Goal: Task Accomplishment & Management: Manage account settings

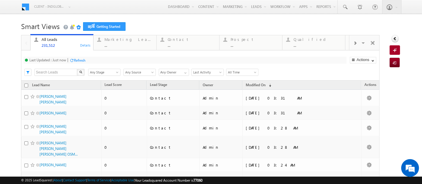
click at [187, 30] on h1 "Smart Views Getting Started" at bounding box center [211, 26] width 380 height 12
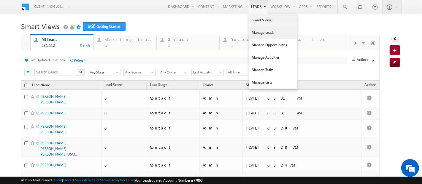
click at [259, 32] on link "Manage Leads" at bounding box center [272, 32] width 47 height 12
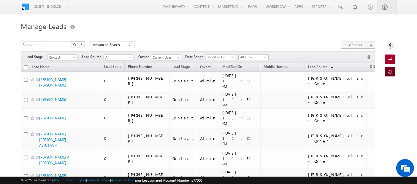
click at [395, 72] on div "Import Lead" at bounding box center [390, 71] width 11 height 9
click at [389, 72] on span at bounding box center [391, 72] width 6 height 6
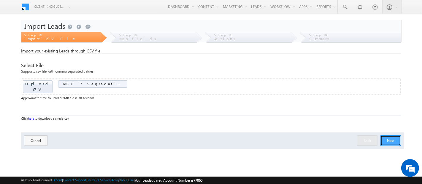
click at [391, 138] on button "Next" at bounding box center [390, 141] width 20 height 10
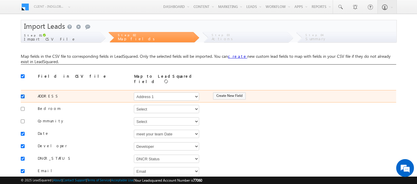
click at [22, 95] on input "checkbox" at bounding box center [23, 97] width 4 height 4
checkbox input "false"
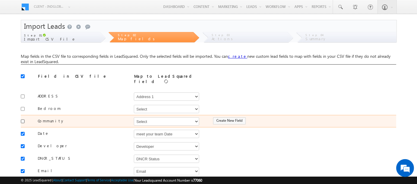
click at [24, 120] on input "checkbox" at bounding box center [23, 122] width 4 height 4
checkbox input "true"
click at [152, 117] on select "Select Select Address 1 Address 2 Budget Building Name Buyer Persona Campaign N…" at bounding box center [166, 121] width 65 height 8
select select "mx_Master_Project"
click at [134, 117] on select "Select Select Address 1 Address 2 Budget Building Name Buyer Persona Campaign N…" at bounding box center [166, 121] width 65 height 8
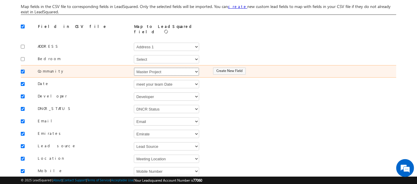
scroll to position [50, 0]
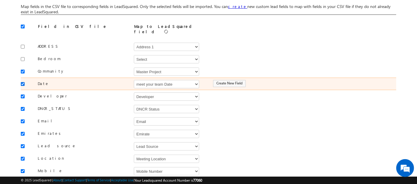
click at [21, 82] on input "checkbox" at bounding box center [23, 84] width 4 height 4
checkbox input "false"
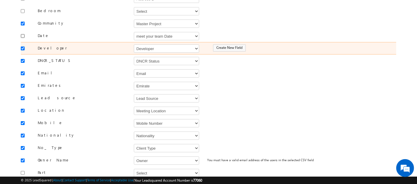
scroll to position [99, 0]
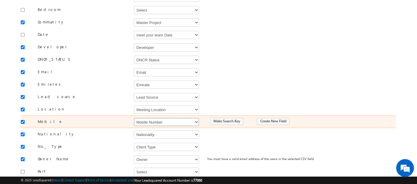
click at [154, 118] on select "Select Select Address 1 Address 2 Budget Building Name Buyer Persona Campaign N…" at bounding box center [166, 122] width 65 height 8
select select "Phone"
click at [134, 118] on select "Select Select Address 1 Address 2 Budget Building Name Buyer Persona Campaign N…" at bounding box center [166, 122] width 65 height 8
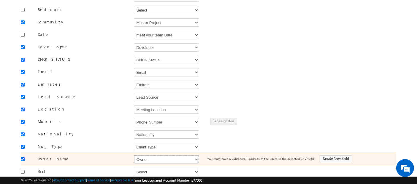
click at [157, 155] on select "Select Select Address 1 Address 2 Budget Building Name Buyer Persona Campaign N…" at bounding box center [166, 159] width 65 height 8
select select "FirstName"
click at [134, 155] on select "Select Select Address 1 Address 2 Budget Building Name Buyer Persona Campaign N…" at bounding box center [166, 159] width 65 height 8
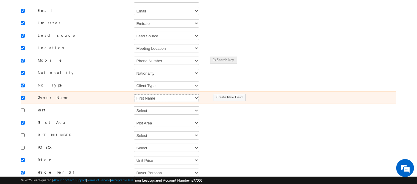
scroll to position [172, 0]
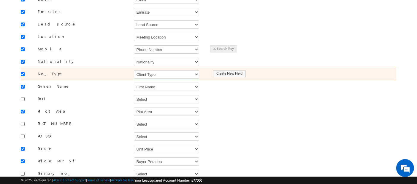
click at [23, 72] on input "checkbox" at bounding box center [23, 74] width 4 height 4
checkbox input "false"
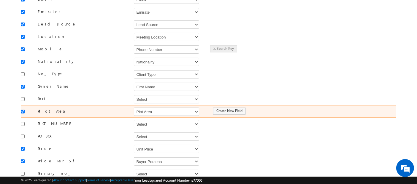
click at [25, 107] on div at bounding box center [24, 111] width 7 height 8
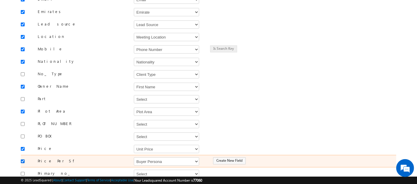
click at [23, 160] on input "checkbox" at bounding box center [23, 162] width 4 height 4
checkbox input "false"
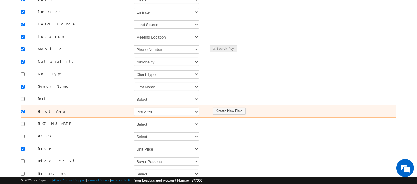
click at [23, 110] on input "checkbox" at bounding box center [23, 112] width 4 height 4
checkbox input "false"
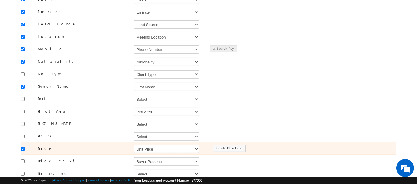
click at [163, 145] on select "Select Select Address 1 Address 2 Budget Building Name Buyer Persona Campaign N…" at bounding box center [166, 149] width 65 height 8
select select "mx_Unit_No"
click at [134, 145] on select "Select Select Address 1 Address 2 Budget Building Name Buyer Persona Campaign N…" at bounding box center [166, 149] width 65 height 8
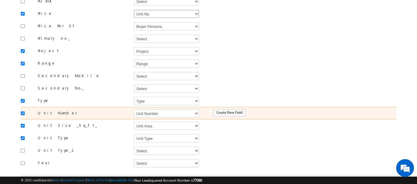
scroll to position [329, 0]
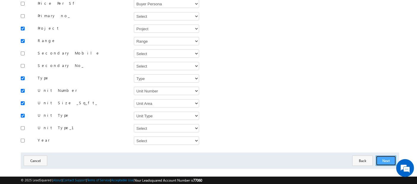
click at [384, 156] on button "Next" at bounding box center [385, 161] width 20 height 10
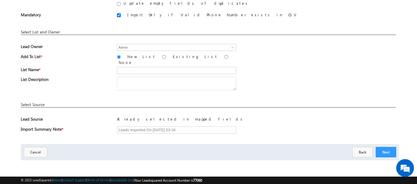
scroll to position [70, 0]
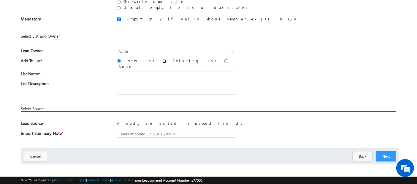
click at [162, 61] on input "Existing List" at bounding box center [164, 61] width 4 height 4
radio input "true"
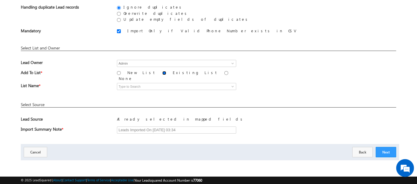
scroll to position [55, 0]
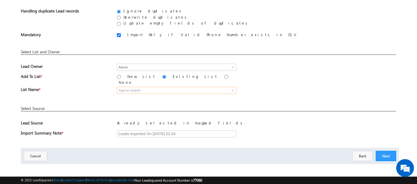
click at [143, 87] on input at bounding box center [176, 90] width 119 height 7
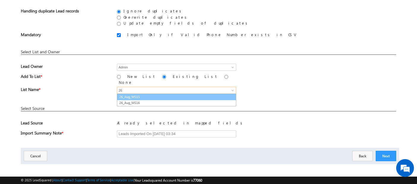
click at [141, 94] on link "26_Aug_MS15" at bounding box center [176, 97] width 119 height 7
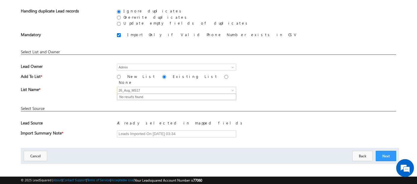
type input "26_Aug_MS17"
click at [119, 77] on input "New List" at bounding box center [119, 77] width 4 height 4
radio input "true"
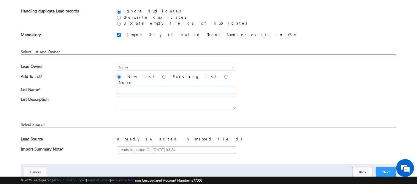
click at [178, 87] on input "text" at bounding box center [176, 90] width 119 height 7
click at [143, 87] on input "26 Aug_MS18 (R1)" at bounding box center [176, 90] width 119 height 7
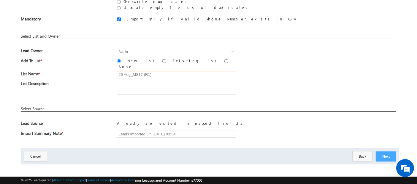
type input "26 Aug_MS17 (R1)"
click at [388, 155] on button "Next" at bounding box center [385, 156] width 20 height 10
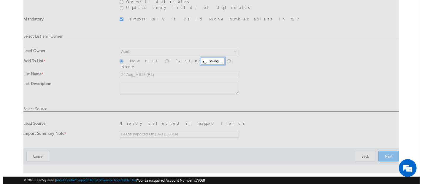
scroll to position [0, 0]
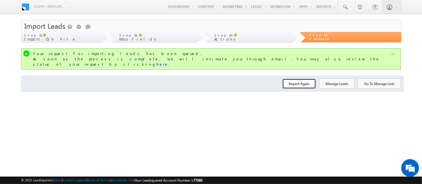
click at [301, 79] on button "Import Again" at bounding box center [299, 84] width 34 height 10
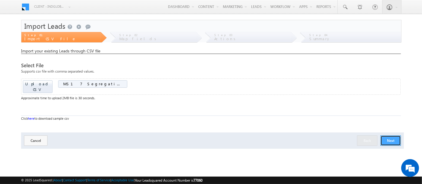
click at [388, 136] on button "Next" at bounding box center [390, 141] width 20 height 10
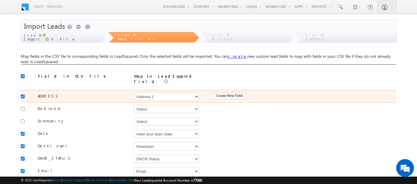
click at [23, 92] on div at bounding box center [24, 96] width 7 height 8
click at [23, 96] on div at bounding box center [24, 96] width 7 height 8
click at [23, 95] on input "checkbox" at bounding box center [23, 97] width 4 height 4
checkbox input "false"
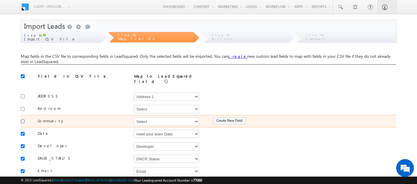
click at [22, 120] on input "checkbox" at bounding box center [23, 122] width 4 height 4
checkbox input "true"
click at [150, 118] on select "Select Select Address 1 Address 2 Budget Building Name Buyer Persona Campaign N…" at bounding box center [166, 121] width 65 height 8
select select "mx_Master_Project"
click at [134, 117] on select "Select Select Address 1 Address 2 Budget Building Name Buyer Persona Campaign N…" at bounding box center [166, 121] width 65 height 8
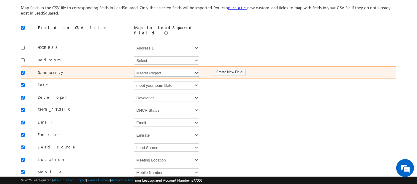
scroll to position [66, 0]
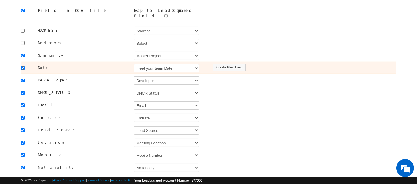
click at [22, 66] on input "checkbox" at bounding box center [23, 68] width 4 height 4
checkbox input "false"
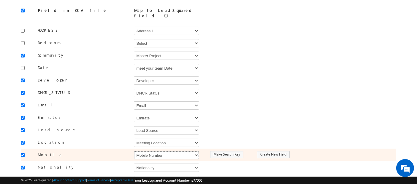
click at [157, 151] on select "Select Select Address 1 Address 2 Budget Building Name Buyer Persona Campaign N…" at bounding box center [166, 155] width 65 height 8
select select "Phone"
click at [134, 151] on select "Select Select Address 1 Address 2 Budget Building Name Buyer Persona Campaign N…" at bounding box center [166, 155] width 65 height 8
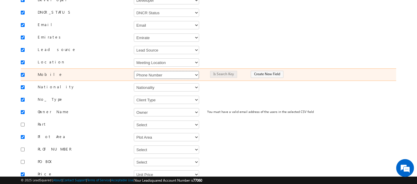
scroll to position [151, 0]
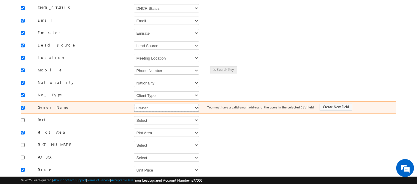
click at [152, 104] on select "Select Select Address 1 Address 2 Budget Building Name Buyer Persona Campaign N…" at bounding box center [166, 108] width 65 height 8
click at [134, 104] on select "Select Select Address 1 Address 2 Budget Building Name Buyer Persona Campaign N…" at bounding box center [166, 108] width 65 height 8
click at [152, 104] on select "Select Select Address 1 Address 2 Budget Building Name Buyer Persona Campaign N…" at bounding box center [166, 108] width 65 height 8
select select "FirstName"
click at [134, 104] on select "Select Select Address 1 Address 2 Budget Building Name Buyer Persona Campaign N…" at bounding box center [166, 108] width 65 height 8
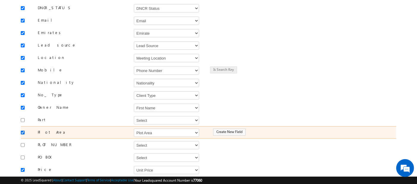
click at [22, 131] on input "checkbox" at bounding box center [23, 133] width 4 height 4
checkbox input "false"
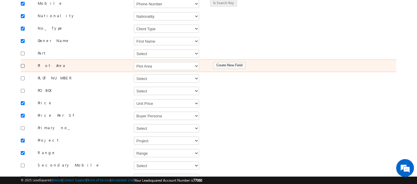
scroll to position [218, 0]
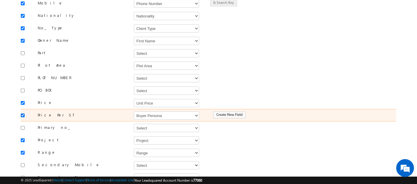
click at [22, 114] on input "checkbox" at bounding box center [23, 116] width 4 height 4
checkbox input "false"
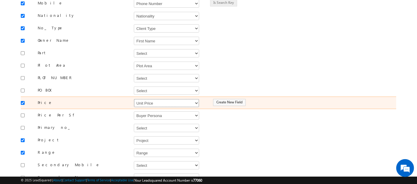
click at [160, 99] on select "Select Select Address 1 Address 2 Budget Building Name Buyer Persona Campaign N…" at bounding box center [166, 103] width 65 height 8
select select "mx_Unit_No"
click at [134, 99] on select "Select Select Address 1 Address 2 Budget Building Name Buyer Persona Campaign N…" at bounding box center [166, 103] width 65 height 8
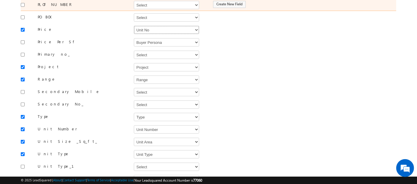
scroll to position [329, 0]
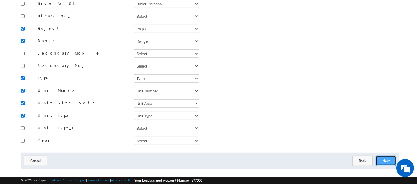
click at [383, 156] on button "Next" at bounding box center [385, 161] width 20 height 10
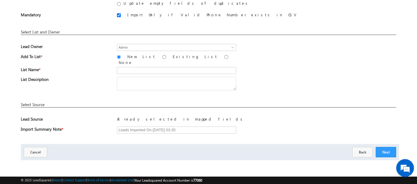
scroll to position [70, 0]
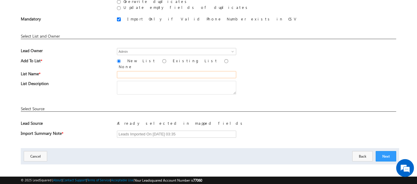
click at [159, 72] on input "text" at bounding box center [176, 74] width 119 height 7
click at [151, 71] on input "26 Aug_MS17 (R1)" at bounding box center [176, 74] width 119 height 7
click at [149, 71] on input "26 Aug_MS17 (R1)" at bounding box center [176, 74] width 119 height 7
type input "26 Aug_MS17 (R2)"
click at [383, 153] on button "Next" at bounding box center [385, 156] width 20 height 10
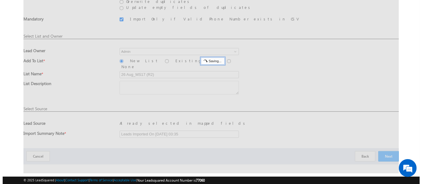
scroll to position [0, 0]
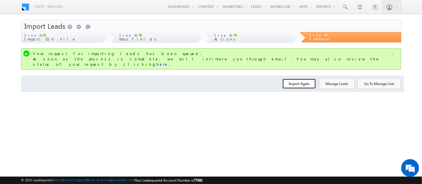
click at [302, 79] on button "Import Again" at bounding box center [299, 84] width 34 height 10
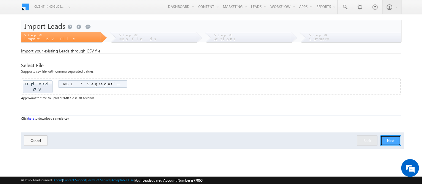
click at [391, 136] on button "Next" at bounding box center [390, 141] width 20 height 10
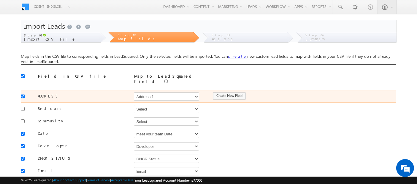
click at [23, 95] on input "checkbox" at bounding box center [23, 97] width 4 height 4
checkbox input "false"
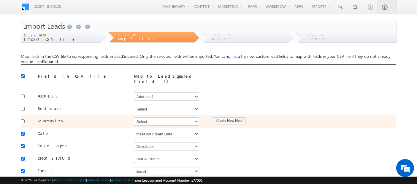
click at [21, 120] on input "checkbox" at bounding box center [23, 122] width 4 height 4
checkbox input "true"
click at [146, 117] on select "Select Select Address 1 Address 2 Budget Building Name Buyer Persona Campaign N…" at bounding box center [166, 121] width 65 height 8
select select "mx_Master_Project"
click at [134, 117] on select "Select Select Address 1 Address 2 Budget Building Name Buyer Persona Campaign N…" at bounding box center [166, 121] width 65 height 8
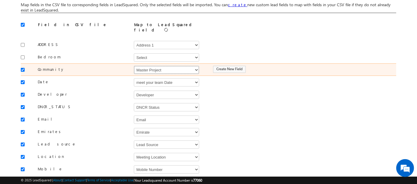
scroll to position [52, 0]
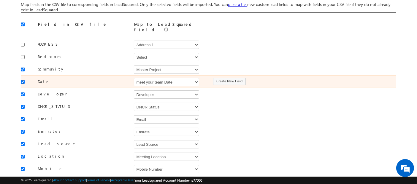
click at [22, 80] on input "checkbox" at bounding box center [23, 82] width 4 height 4
checkbox input "false"
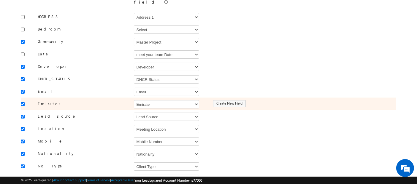
scroll to position [80, 0]
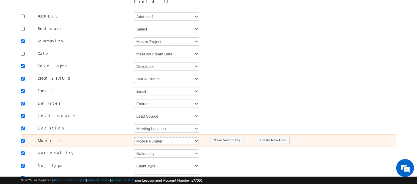
click at [156, 137] on select "Select Select Address 1 Address 2 Budget Building Name Buyer Persona Campaign N…" at bounding box center [166, 141] width 65 height 8
select select "Phone"
click at [134, 137] on select "Select Select Address 1 Address 2 Budget Building Name Buyer Persona Campaign N…" at bounding box center [166, 141] width 65 height 8
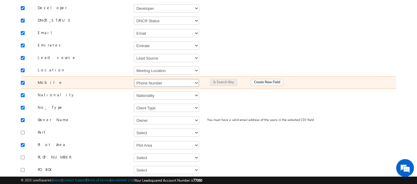
scroll to position [141, 0]
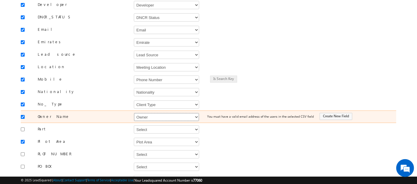
click at [150, 113] on select "Select Select Address 1 Address 2 Budget Building Name Buyer Persona Campaign N…" at bounding box center [166, 117] width 65 height 8
select select "FirstName"
click at [134, 113] on select "Select Select Address 1 Address 2 Budget Building Name Buyer Persona Campaign N…" at bounding box center [166, 117] width 65 height 8
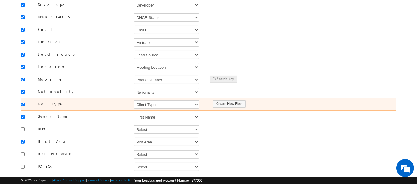
click at [23, 103] on input "checkbox" at bounding box center [23, 105] width 4 height 4
checkbox input "false"
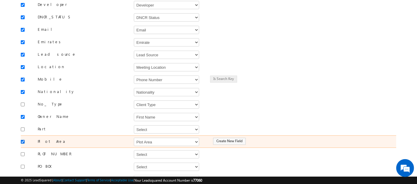
click at [23, 140] on input "checkbox" at bounding box center [23, 142] width 4 height 4
checkbox input "false"
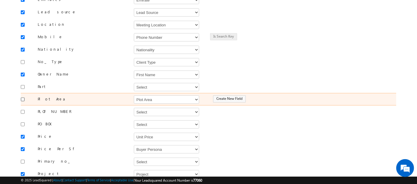
scroll to position [184, 0]
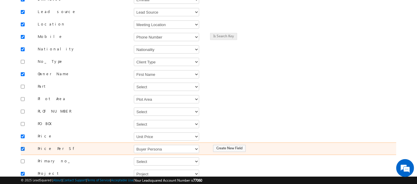
click at [23, 147] on input "checkbox" at bounding box center [23, 149] width 4 height 4
checkbox input "false"
drag, startPoint x: 147, startPoint y: 133, endPoint x: 125, endPoint y: 140, distance: 23.5
click at [147, 133] on select "Select Select Address 1 Address 2 Budget Building Name Buyer Persona Campaign N…" at bounding box center [166, 137] width 65 height 8
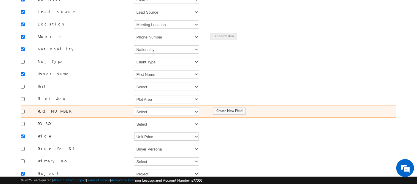
select select "mx_Unit_No"
click at [134, 133] on select "Select Select Address 1 Address 2 Budget Building Name Buyer Persona Campaign N…" at bounding box center [166, 137] width 65 height 8
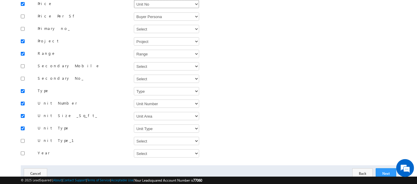
scroll to position [317, 0]
click at [377, 168] on button "Next" at bounding box center [385, 173] width 20 height 10
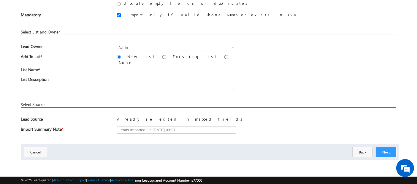
scroll to position [70, 0]
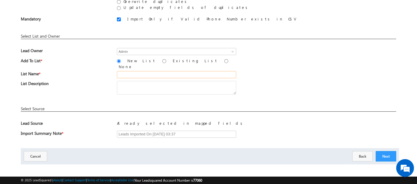
click at [159, 71] on input "text" at bounding box center [176, 74] width 119 height 7
click at [149, 71] on input "26 Aug_MS17 (R1)" at bounding box center [176, 74] width 119 height 7
type input "26 Aug_MS17 (R3)"
click at [386, 157] on button "Next" at bounding box center [385, 156] width 20 height 10
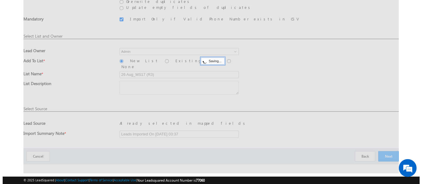
scroll to position [0, 0]
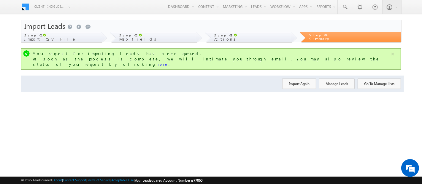
click at [297, 76] on div "Go To Manage Lists Manage Leads Import Again" at bounding box center [212, 84] width 383 height 16
click at [298, 79] on button "Import Again" at bounding box center [299, 84] width 34 height 10
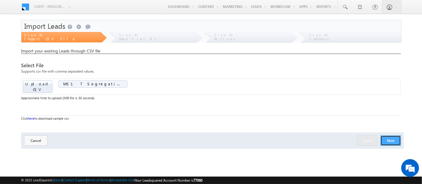
click at [384, 137] on button "Next" at bounding box center [390, 141] width 20 height 10
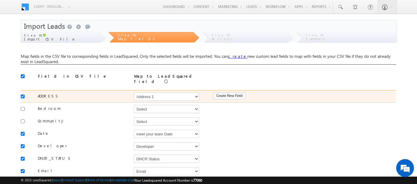
click at [24, 95] on input "checkbox" at bounding box center [23, 97] width 4 height 4
checkbox input "false"
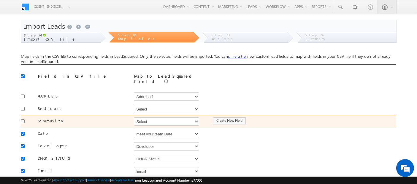
click at [24, 120] on input "checkbox" at bounding box center [23, 122] width 4 height 4
checkbox input "true"
click at [145, 119] on select "Select Select Address 1 Address 2 Budget Building Name Buyer Persona Campaign N…" at bounding box center [166, 121] width 65 height 8
select select "mx_Master_Project"
click at [134, 117] on select "Select Select Address 1 Address 2 Budget Building Name Buyer Persona Campaign N…" at bounding box center [166, 121] width 65 height 8
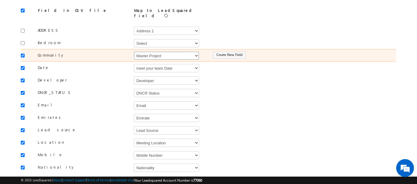
scroll to position [67, 0]
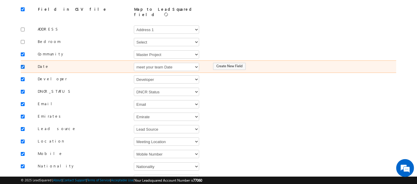
click at [22, 65] on input "checkbox" at bounding box center [23, 67] width 4 height 4
checkbox input "false"
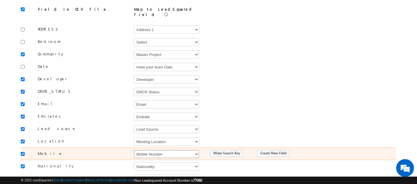
click at [152, 150] on select "Select Select Address 1 Address 2 Budget Building Name Buyer Persona Campaign N…" at bounding box center [166, 154] width 65 height 8
select select "Phone"
click at [134, 150] on select "Select Select Address 1 Address 2 Budget Building Name Buyer Persona Campaign N…" at bounding box center [166, 154] width 65 height 8
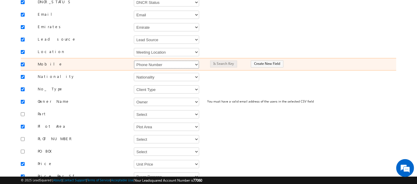
scroll to position [157, 0]
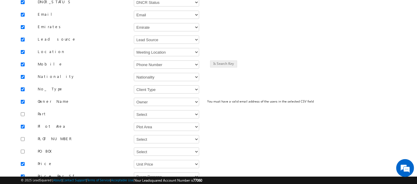
click at [20, 85] on body "Menu Client - indglobal1 (77060) X (My Organization) - indglobal (48060) Client…" at bounding box center [208, 96] width 417 height 507
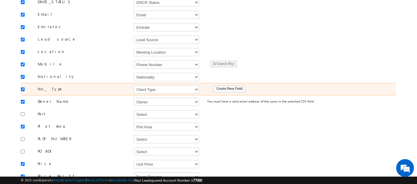
click at [23, 87] on input "checkbox" at bounding box center [23, 89] width 4 height 4
checkbox input "false"
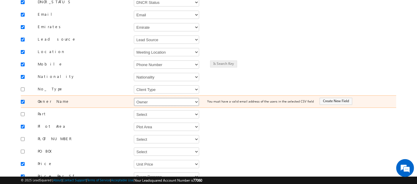
click at [152, 98] on select "Select Select Address 1 Address 2 Budget Building Name Buyer Persona Campaign N…" at bounding box center [166, 102] width 65 height 8
select select "FirstName"
click at [134, 98] on select "Select Select Address 1 Address 2 Budget Building Name Buyer Persona Campaign N…" at bounding box center [166, 102] width 65 height 8
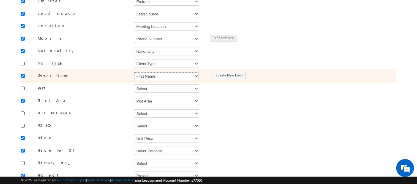
scroll to position [190, 0]
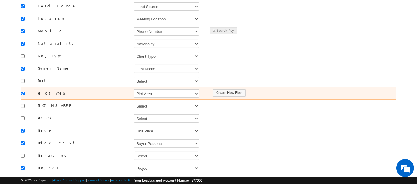
click at [23, 92] on input "checkbox" at bounding box center [23, 94] width 4 height 4
checkbox input "false"
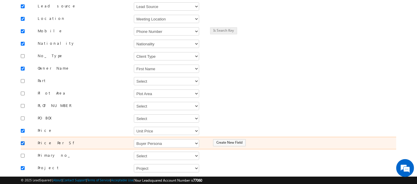
click at [21, 141] on input "checkbox" at bounding box center [23, 143] width 4 height 4
checkbox input "false"
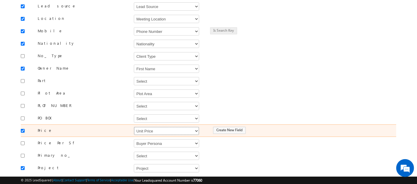
click at [154, 127] on select "Select Select Address 1 Address 2 Budget Building Name Buyer Persona Campaign N…" at bounding box center [166, 131] width 65 height 8
select select "mx_Unit_No"
click at [134, 127] on select "Select Select Address 1 Address 2 Budget Building Name Buyer Persona Campaign N…" at bounding box center [166, 131] width 65 height 8
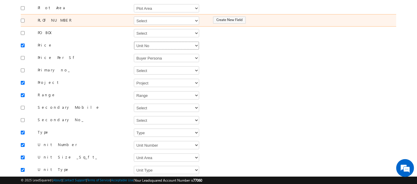
scroll to position [329, 0]
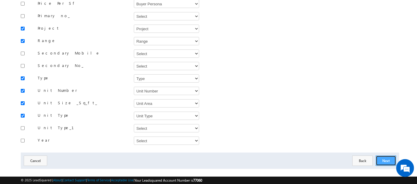
click at [388, 156] on button "Next" at bounding box center [385, 161] width 20 height 10
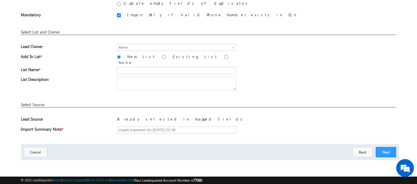
scroll to position [70, 0]
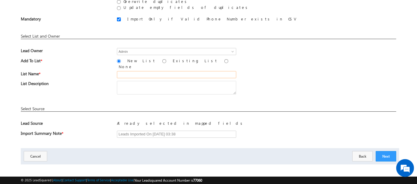
click at [135, 71] on input "text" at bounding box center [176, 74] width 119 height 7
click at [150, 71] on input "26 Aug_MS17 (R1)" at bounding box center [176, 74] width 119 height 7
type input "26 Aug_MS17 (R4)"
click at [388, 152] on button "Next" at bounding box center [385, 156] width 20 height 10
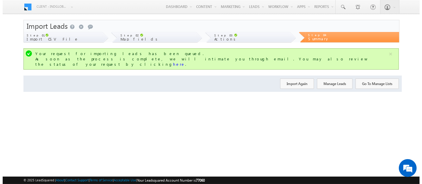
scroll to position [0, 0]
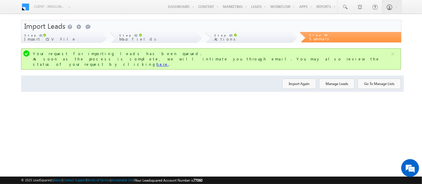
click at [168, 62] on link "here" at bounding box center [162, 64] width 12 height 5
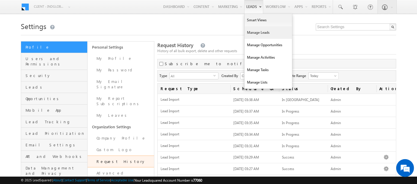
click at [249, 33] on link "Manage Leads" at bounding box center [267, 32] width 47 height 12
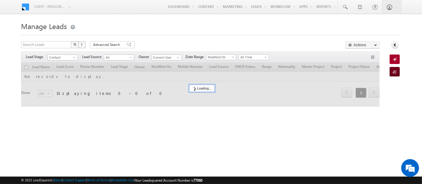
click at [394, 73] on span at bounding box center [396, 72] width 6 height 6
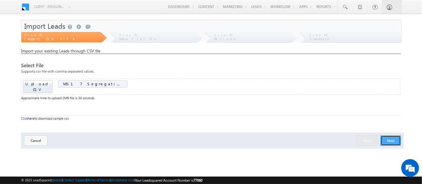
click at [390, 137] on button "Next" at bounding box center [390, 141] width 20 height 10
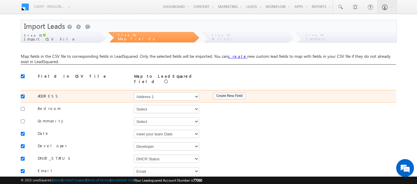
click at [24, 95] on input "checkbox" at bounding box center [23, 97] width 4 height 4
checkbox input "false"
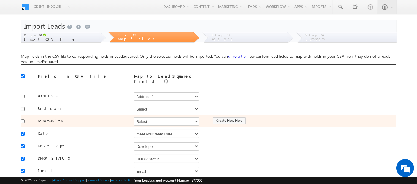
click at [24, 120] on input "checkbox" at bounding box center [23, 122] width 4 height 4
checkbox input "true"
click at [144, 117] on select "Select Select Address 1 Address 2 Budget Building Name Buyer Persona Campaign N…" at bounding box center [166, 121] width 65 height 8
select select "mx_Master_Project"
click at [134, 117] on select "Select Select Address 1 Address 2 Budget Building Name Buyer Persona Campaign N…" at bounding box center [166, 121] width 65 height 8
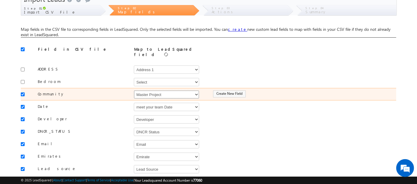
scroll to position [42, 0]
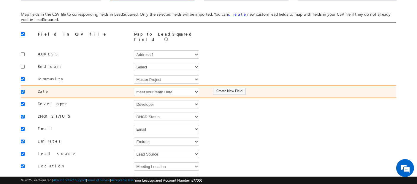
click at [24, 90] on input "checkbox" at bounding box center [23, 92] width 4 height 4
checkbox input "false"
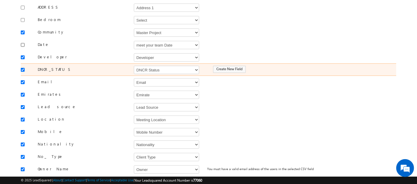
scroll to position [94, 0]
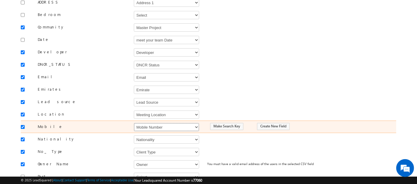
click at [139, 123] on select "Select Select Address 1 Address 2 Budget Building Name Buyer Persona Campaign N…" at bounding box center [166, 127] width 65 height 8
select select "Phone"
click at [134, 123] on select "Select Select Address 1 Address 2 Budget Building Name Buyer Persona Campaign N…" at bounding box center [166, 127] width 65 height 8
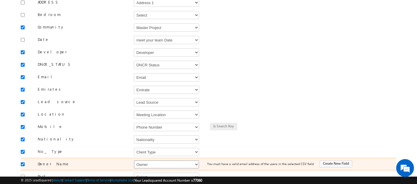
click at [142, 160] on select "Select Select Address 1 Address 2 Budget Building Name Buyer Persona Campaign N…" at bounding box center [166, 164] width 65 height 8
select select "FirstName"
click at [134, 160] on select "Select Select Address 1 Address 2 Budget Building Name Buyer Persona Campaign N…" at bounding box center [166, 164] width 65 height 8
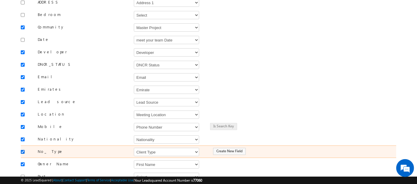
click at [22, 150] on input "checkbox" at bounding box center [23, 152] width 4 height 4
checkbox input "false"
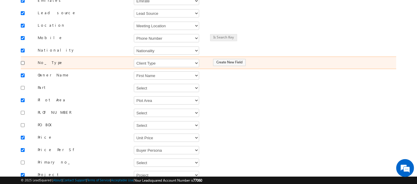
scroll to position [183, 0]
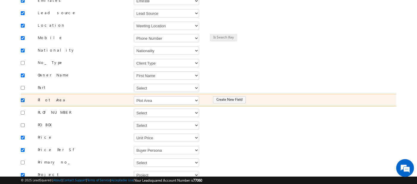
click at [22, 98] on input "checkbox" at bounding box center [23, 100] width 4 height 4
checkbox input "false"
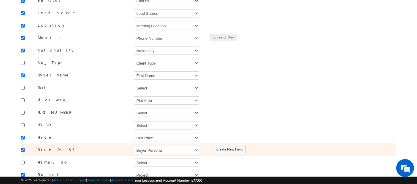
click at [21, 148] on input "checkbox" at bounding box center [23, 150] width 4 height 4
checkbox input "false"
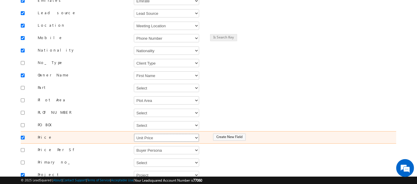
click at [159, 134] on select "Select Select Address 1 Address 2 Budget Building Name Buyer Persona Campaign N…" at bounding box center [166, 138] width 65 height 8
select select "mx_Unit_No"
click at [134, 134] on select "Select Select Address 1 Address 2 Budget Building Name Buyer Persona Campaign N…" at bounding box center [166, 138] width 65 height 8
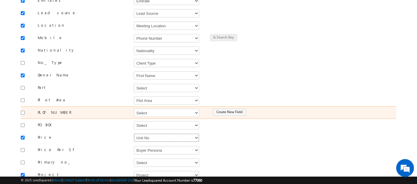
scroll to position [329, 0]
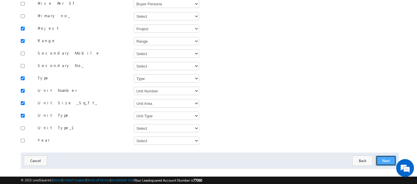
click at [389, 156] on button "Next" at bounding box center [385, 161] width 20 height 10
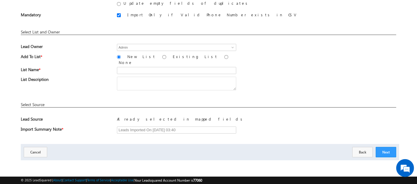
scroll to position [70, 0]
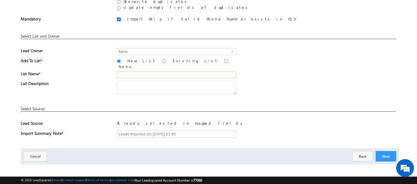
click at [165, 73] on input "text" at bounding box center [176, 74] width 119 height 7
click at [150, 73] on input "26 Aug_MS17 (R1)" at bounding box center [176, 74] width 119 height 7
type input "26 Aug_MS17 (R4)"
click at [386, 154] on button "Next" at bounding box center [385, 156] width 20 height 10
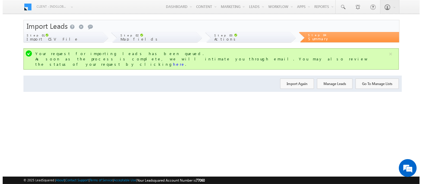
scroll to position [0, 0]
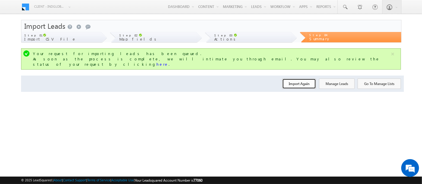
click at [300, 79] on button "Import Again" at bounding box center [299, 84] width 34 height 10
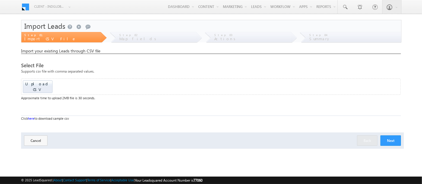
click at [41, 79] on div "Upload CSV Drop files here to upload" at bounding box center [210, 87] width 379 height 16
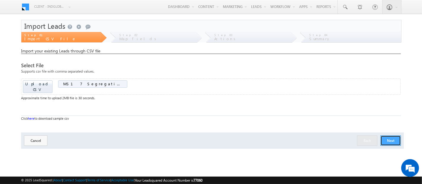
click at [391, 139] on button "Next" at bounding box center [390, 141] width 20 height 10
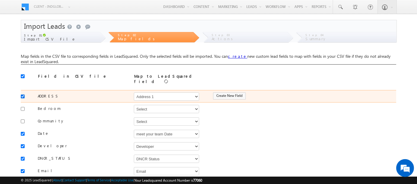
click at [23, 95] on input "checkbox" at bounding box center [23, 97] width 4 height 4
checkbox input "false"
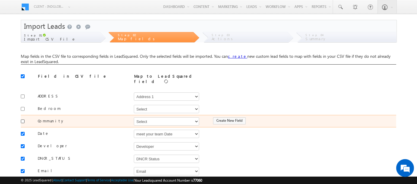
click at [22, 120] on input "checkbox" at bounding box center [23, 122] width 4 height 4
checkbox input "true"
click at [155, 118] on select "Select Select Address 1 Address 2 Budget Building Name Buyer Persona Campaign N…" at bounding box center [166, 121] width 65 height 8
select select "mx_Master_Project"
click at [134, 117] on select "Select Select Address 1 Address 2 Budget Building Name Buyer Persona Campaign N…" at bounding box center [166, 121] width 65 height 8
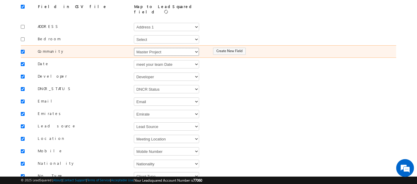
scroll to position [76, 0]
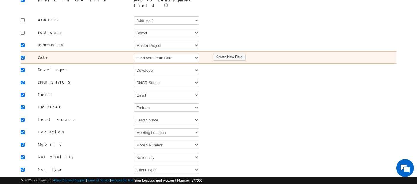
click at [23, 56] on input "checkbox" at bounding box center [23, 58] width 4 height 4
checkbox input "false"
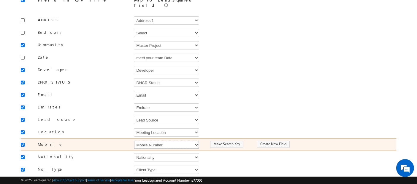
click at [142, 141] on select "Select Select Address 1 Address 2 Budget Building Name Buyer Persona Campaign N…" at bounding box center [166, 145] width 65 height 8
select select "Phone"
click at [134, 141] on select "Select Select Address 1 Address 2 Budget Building Name Buyer Persona Campaign N…" at bounding box center [166, 145] width 65 height 8
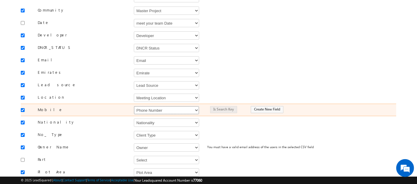
scroll to position [112, 0]
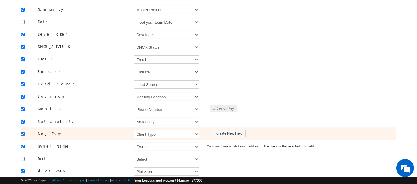
click at [22, 132] on input "checkbox" at bounding box center [23, 134] width 4 height 4
checkbox input "false"
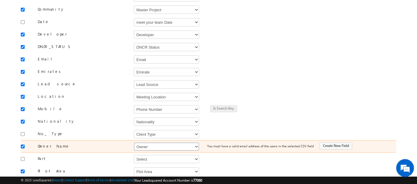
click at [142, 143] on select "Select Select Address 1 Address 2 Budget Building Name Buyer Persona Campaign N…" at bounding box center [166, 147] width 65 height 8
select select "FirstName"
click at [134, 143] on select "Select Select Address 1 Address 2 Budget Building Name Buyer Persona Campaign N…" at bounding box center [166, 147] width 65 height 8
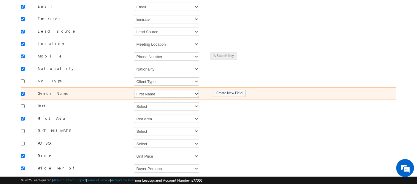
scroll to position [168, 0]
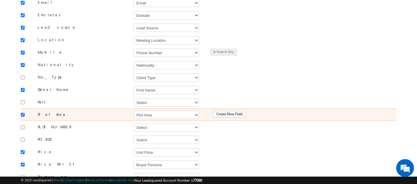
click at [22, 113] on input "checkbox" at bounding box center [23, 115] width 4 height 4
checkbox input "false"
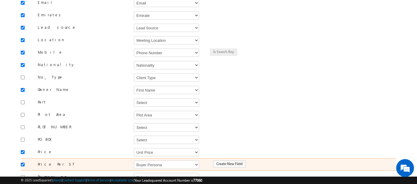
click at [22, 163] on input "checkbox" at bounding box center [23, 165] width 4 height 4
checkbox input "false"
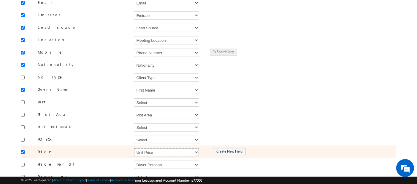
click at [148, 148] on select "Select Select Address 1 Address 2 Budget Building Name Buyer Persona Campaign N…" at bounding box center [166, 152] width 65 height 8
select select "mx_Unit_No"
click at [134, 148] on select "Select Select Address 1 Address 2 Budget Building Name Buyer Persona Campaign N…" at bounding box center [166, 152] width 65 height 8
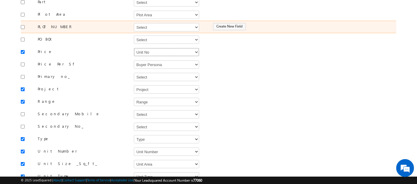
scroll to position [329, 0]
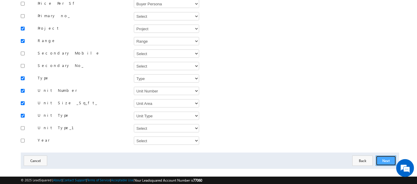
click at [390, 156] on button "Next" at bounding box center [385, 161] width 20 height 10
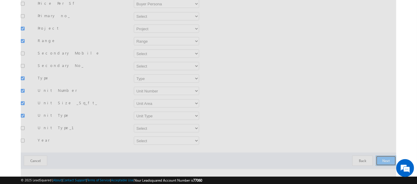
scroll to position [70, 0]
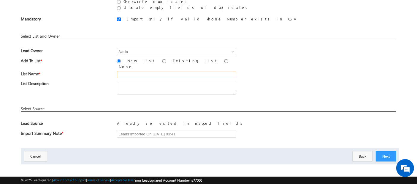
click at [171, 74] on input "text" at bounding box center [176, 74] width 119 height 7
click at [149, 71] on input "26 Aug_MS17 (R4)" at bounding box center [176, 74] width 119 height 7
type input "26 Aug_MS17 (R5)"
click at [382, 153] on button "Next" at bounding box center [385, 156] width 20 height 10
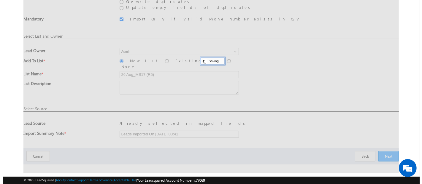
scroll to position [0, 0]
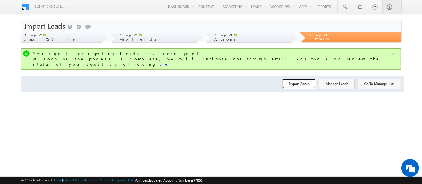
click at [289, 79] on button "Import Again" at bounding box center [299, 84] width 34 height 10
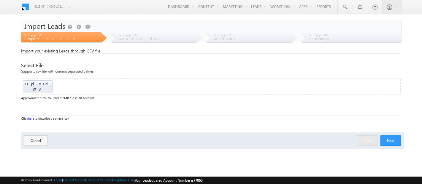
click at [44, 79] on div "Upload CSV Drop files here to upload" at bounding box center [210, 87] width 379 height 16
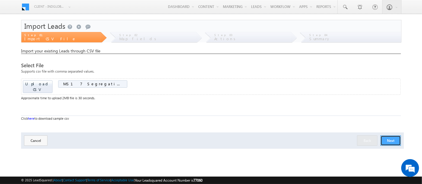
click at [385, 136] on button "Next" at bounding box center [390, 141] width 20 height 10
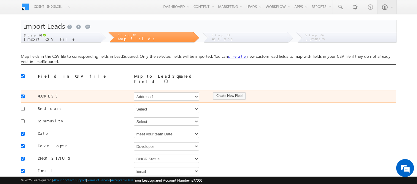
click at [22, 95] on input "checkbox" at bounding box center [23, 97] width 4 height 4
checkbox input "false"
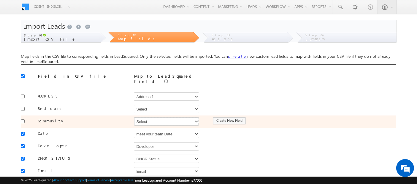
click at [169, 117] on select "Select Select Address 1 Address 2 Budget Building Name Buyer Persona Campaign N…" at bounding box center [166, 121] width 65 height 8
select select "mx_Master_Project"
click at [134, 117] on select "Select Select Address 1 Address 2 Budget Building Name Buyer Persona Campaign N…" at bounding box center [166, 121] width 65 height 8
click at [23, 120] on input "checkbox" at bounding box center [23, 122] width 4 height 4
checkbox input "true"
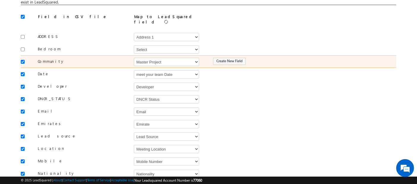
scroll to position [68, 0]
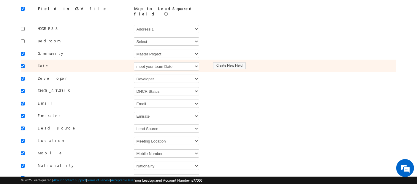
click at [22, 64] on input "checkbox" at bounding box center [23, 66] width 4 height 4
checkbox input "false"
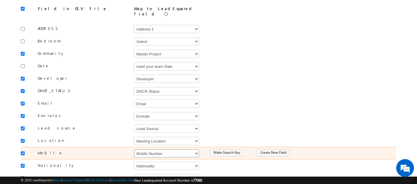
click at [143, 151] on select "Select Select Address 1 Address 2 Budget Building Name Buyer Persona Campaign N…" at bounding box center [166, 153] width 65 height 8
select select "Phone"
click at [134, 149] on select "Select Select Address 1 Address 2 Budget Building Name Buyer Persona Campaign N…" at bounding box center [166, 153] width 65 height 8
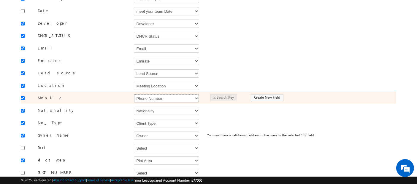
scroll to position [128, 0]
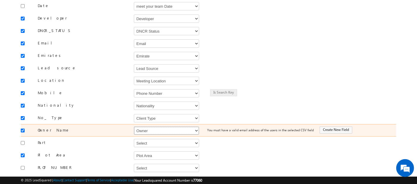
click at [145, 127] on select "Select Select Address 1 Address 2 Budget Building Name Buyer Persona Campaign N…" at bounding box center [166, 131] width 65 height 8
click at [134, 127] on select "Select Select Address 1 Address 2 Budget Building Name Buyer Persona Campaign N…" at bounding box center [166, 131] width 65 height 8
click at [152, 127] on select "Select Select Address 1 Address 2 Budget Building Name Buyer Persona Campaign N…" at bounding box center [166, 131] width 65 height 8
select select "FirstName"
click at [134, 127] on select "Select Select Address 1 Address 2 Budget Building Name Buyer Persona Campaign N…" at bounding box center [166, 131] width 65 height 8
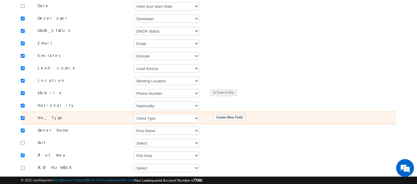
click at [24, 116] on input "checkbox" at bounding box center [23, 118] width 4 height 4
checkbox input "false"
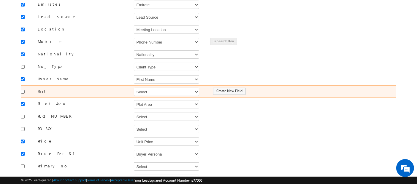
scroll to position [179, 0]
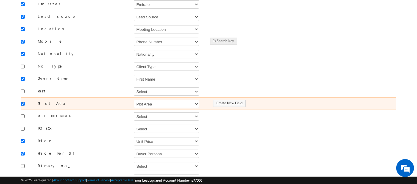
click at [22, 102] on input "checkbox" at bounding box center [23, 104] width 4 height 4
checkbox input "false"
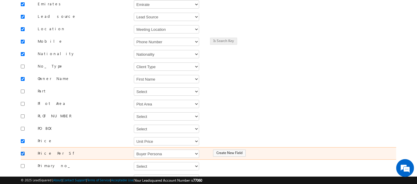
click at [23, 152] on input "checkbox" at bounding box center [23, 154] width 4 height 4
checkbox input "false"
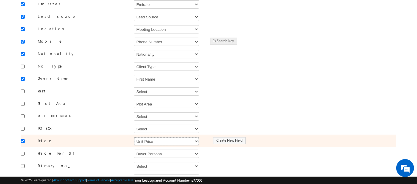
click at [144, 137] on select "Select Select Address 1 Address 2 Budget Building Name Buyer Persona Campaign N…" at bounding box center [166, 141] width 65 height 8
select select "mx_Unit_No"
click at [134, 137] on select "Select Select Address 1 Address 2 Budget Building Name Buyer Persona Campaign N…" at bounding box center [166, 141] width 65 height 8
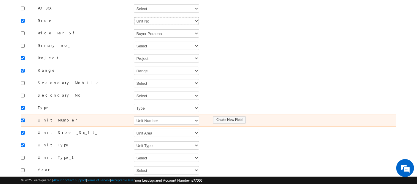
scroll to position [329, 0]
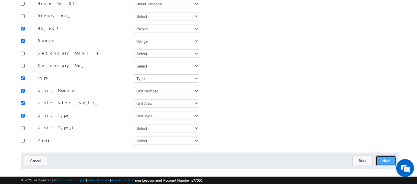
click at [386, 156] on button "Next" at bounding box center [385, 161] width 20 height 10
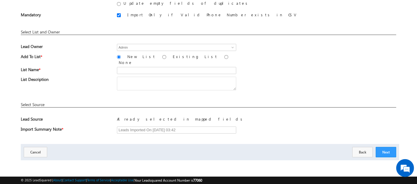
scroll to position [70, 0]
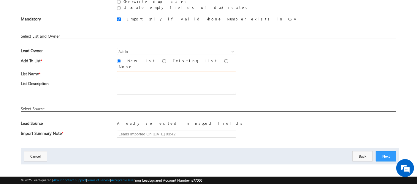
click at [128, 71] on input "text" at bounding box center [176, 74] width 119 height 7
click at [149, 71] on input "26 Aug_MS17 (R4)" at bounding box center [176, 74] width 119 height 7
type input "26 Aug_MS17 (R5)"
click at [379, 153] on button "Next" at bounding box center [385, 156] width 20 height 10
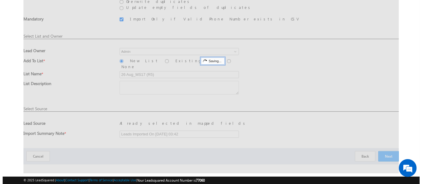
scroll to position [0, 0]
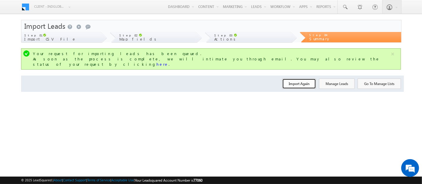
click at [294, 79] on button "Import Again" at bounding box center [299, 84] width 34 height 10
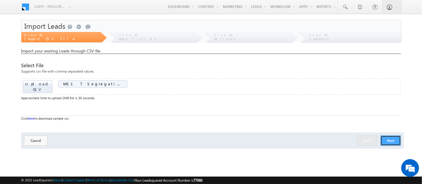
click at [390, 136] on button "Next" at bounding box center [390, 141] width 20 height 10
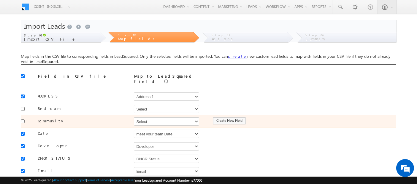
click at [22, 120] on input "checkbox" at bounding box center [23, 122] width 4 height 4
checkbox input "true"
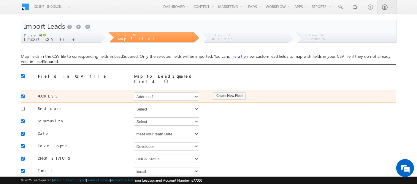
click at [23, 95] on input "checkbox" at bounding box center [23, 97] width 4 height 4
checkbox input "false"
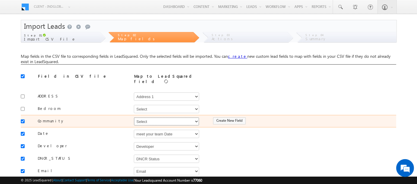
click at [141, 121] on select "Select Select Address 1 Address 2 Budget Building Name Buyer Persona Campaign N…" at bounding box center [166, 121] width 65 height 8
select select "mx_Master_Project"
click at [134, 117] on select "Select Select Address 1 Address 2 Budget Building Name Buyer Persona Campaign N…" at bounding box center [166, 121] width 65 height 8
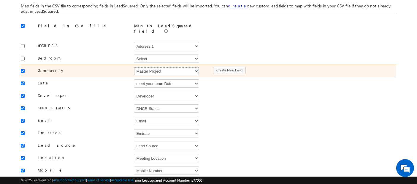
scroll to position [59, 0]
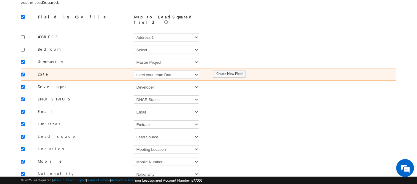
click at [23, 73] on input "checkbox" at bounding box center [23, 75] width 4 height 4
checkbox input "false"
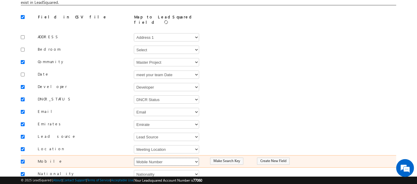
click at [154, 158] on select "Select Select Address 1 Address 2 Budget Building Name Buyer Persona Campaign N…" at bounding box center [166, 162] width 65 height 8
select select "Phone"
click at [134, 158] on select "Select Select Address 1 Address 2 Budget Building Name Buyer Persona Campaign N…" at bounding box center [166, 162] width 65 height 8
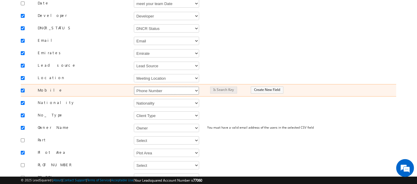
scroll to position [141, 0]
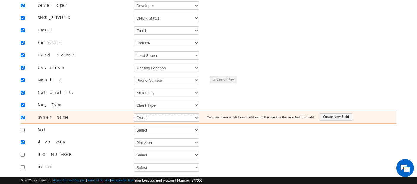
click at [149, 116] on select "Select Select Address 1 Address 2 Budget Building Name Buyer Persona Campaign N…" at bounding box center [166, 118] width 65 height 8
select select "FirstName"
click at [134, 114] on select "Select Select Address 1 Address 2 Budget Building Name Buyer Persona Campaign N…" at bounding box center [166, 118] width 65 height 8
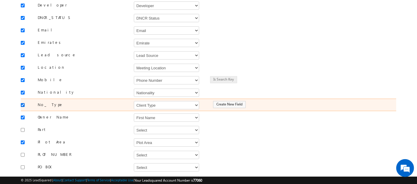
click at [24, 103] on input "checkbox" at bounding box center [23, 105] width 4 height 4
checkbox input "false"
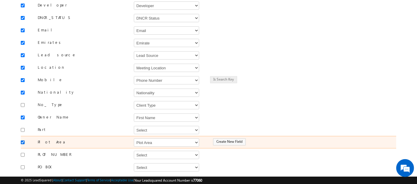
click at [22, 141] on input "checkbox" at bounding box center [23, 143] width 4 height 4
checkbox input "false"
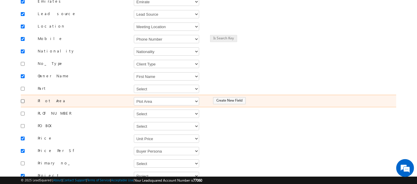
scroll to position [182, 0]
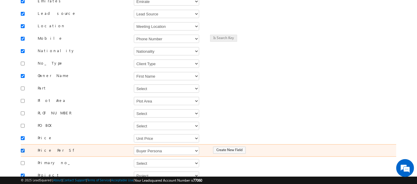
click at [21, 149] on input "checkbox" at bounding box center [23, 151] width 4 height 4
checkbox input "false"
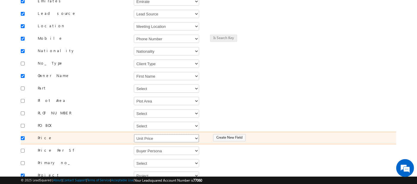
click at [148, 134] on select "Select Select Address 1 Address 2 Budget Building Name Buyer Persona Campaign N…" at bounding box center [166, 138] width 65 height 8
select select "mx_Unit_No"
click at [134, 134] on select "Select Select Address 1 Address 2 Budget Building Name Buyer Persona Campaign N…" at bounding box center [166, 138] width 65 height 8
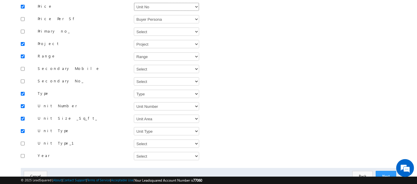
scroll to position [329, 0]
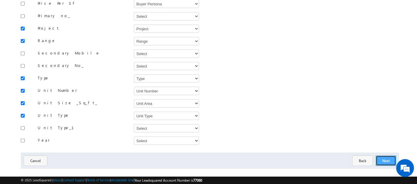
click at [380, 156] on button "Next" at bounding box center [385, 161] width 20 height 10
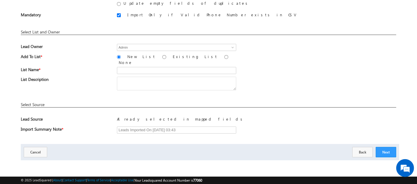
scroll to position [70, 0]
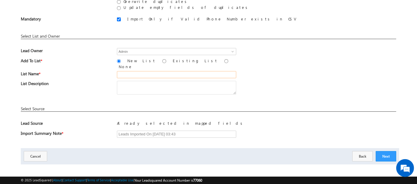
click at [128, 73] on input "text" at bounding box center [176, 74] width 119 height 7
click at [149, 72] on input "26 Aug_MS17 (R4)" at bounding box center [176, 74] width 119 height 7
type input "26 Aug_MS17 (R6)"
click at [386, 154] on button "Next" at bounding box center [385, 156] width 20 height 10
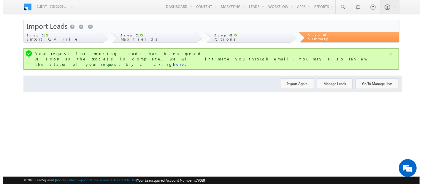
scroll to position [0, 0]
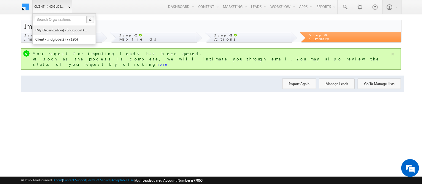
click at [55, 32] on link "(My Organization) - indglobal (48060)" at bounding box center [62, 30] width 54 height 9
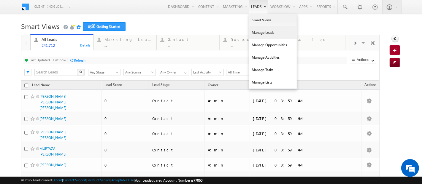
click at [251, 31] on link "Manage Leads" at bounding box center [272, 32] width 47 height 12
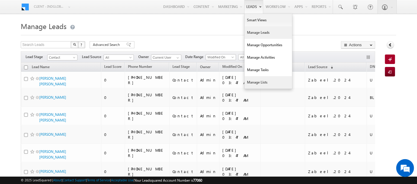
click at [257, 81] on link "Manage Lists" at bounding box center [267, 82] width 47 height 12
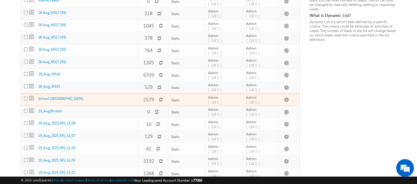
scroll to position [29, 0]
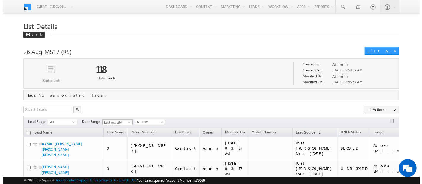
scroll to position [57, 0]
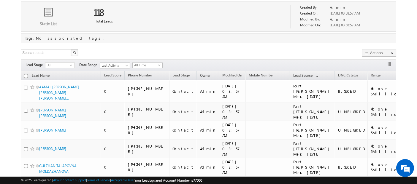
click at [24, 74] on input "checkbox" at bounding box center [26, 76] width 4 height 4
checkbox input "true"
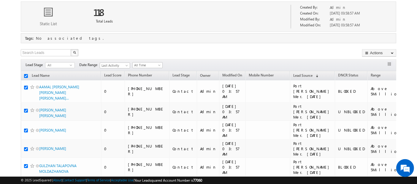
checkbox input "true"
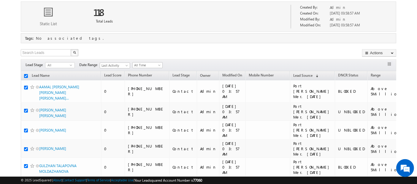
checkbox input "true"
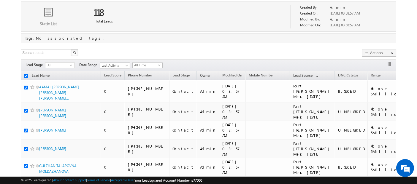
checkbox input "true"
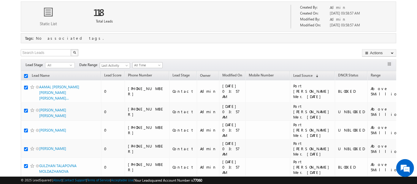
checkbox input "true"
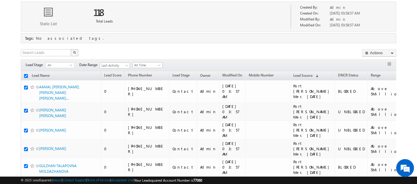
checkbox input "true"
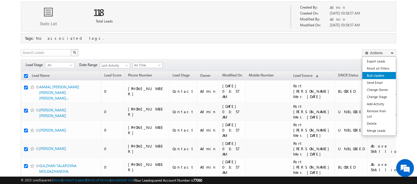
click at [380, 74] on link "Bulk Update" at bounding box center [379, 75] width 34 height 7
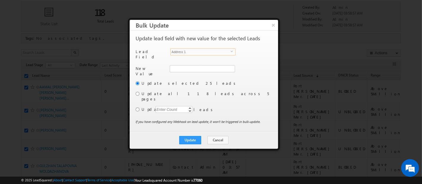
click at [207, 50] on span "Address 1" at bounding box center [201, 52] width 60 height 7
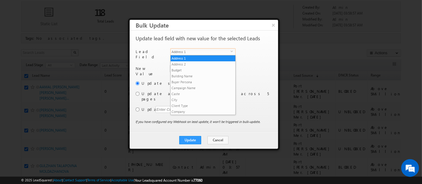
scroll to position [89, 0]
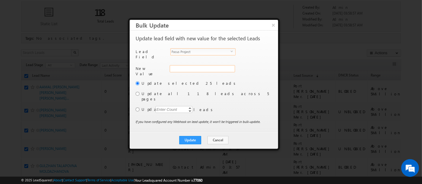
click at [206, 65] on input "Focus Project" at bounding box center [202, 68] width 65 height 7
paste input "Masaar"
type input "Masaar"
click at [138, 92] on input "radio" at bounding box center [138, 94] width 4 height 4
radio input "true"
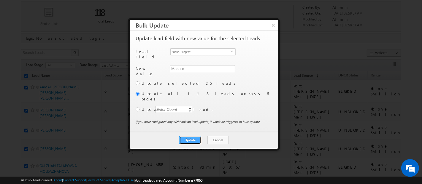
click at [191, 136] on button "Update" at bounding box center [190, 140] width 22 height 8
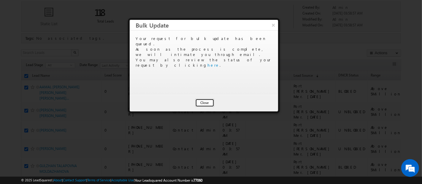
click at [208, 100] on button "Close" at bounding box center [204, 103] width 19 height 8
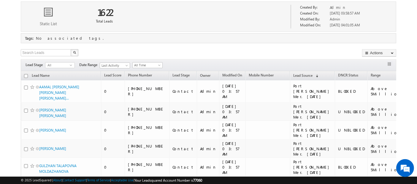
click at [23, 77] on th "Lead Name" at bounding box center [61, 75] width 80 height 9
click at [24, 75] on input "checkbox" at bounding box center [26, 76] width 4 height 4
checkbox input "true"
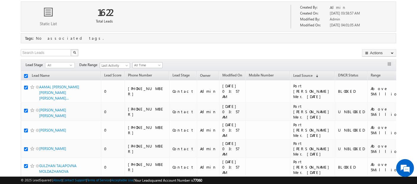
checkbox input "true"
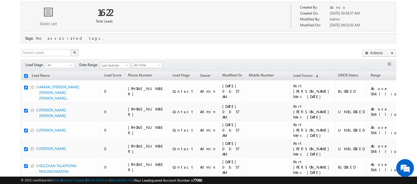
checkbox input "true"
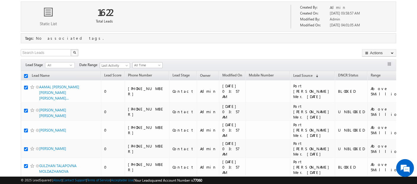
checkbox input "true"
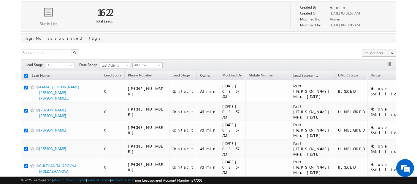
checkbox input "true"
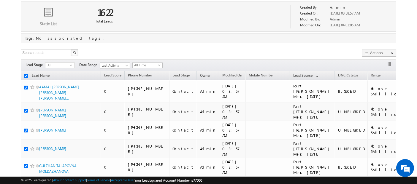
checkbox input "true"
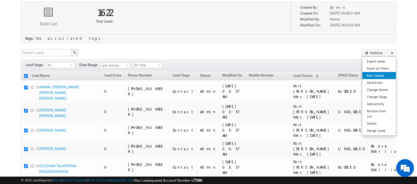
click at [381, 75] on link "Bulk Update" at bounding box center [379, 75] width 34 height 7
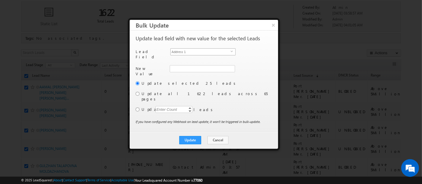
click at [219, 50] on span "Address 1" at bounding box center [201, 52] width 60 height 7
click at [203, 66] on input "Focus Project" at bounding box center [202, 68] width 65 height 7
paste input "Masaar"
type input "Masaar"
click at [138, 92] on input "radio" at bounding box center [138, 94] width 4 height 4
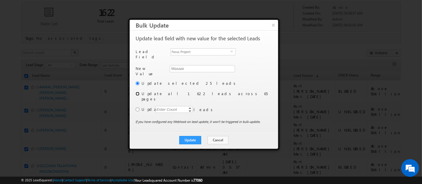
radio input "true"
click at [191, 136] on button "Update" at bounding box center [190, 140] width 22 height 8
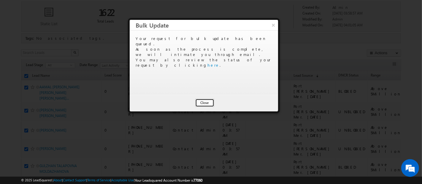
click at [206, 103] on button "Close" at bounding box center [204, 103] width 19 height 8
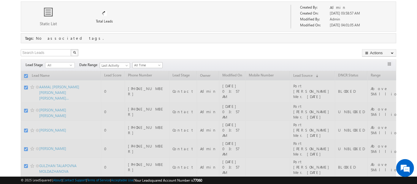
checkbox input "false"
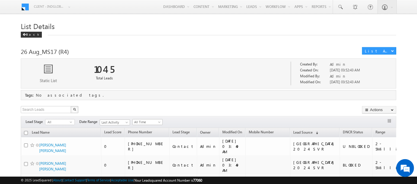
click at [26, 133] on input "checkbox" at bounding box center [26, 133] width 4 height 4
checkbox input "true"
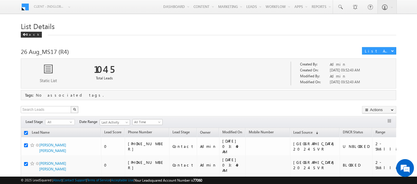
checkbox input "true"
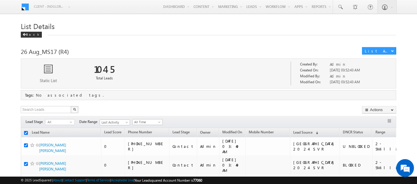
checkbox input "true"
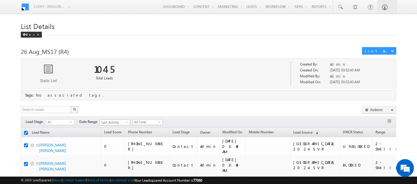
checkbox input "true"
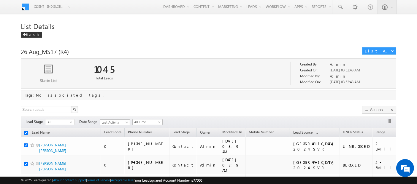
checkbox input "true"
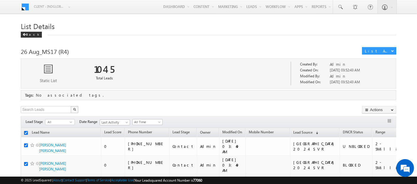
checkbox input "true"
click at [378, 133] on link "Bulk Update" at bounding box center [379, 132] width 34 height 7
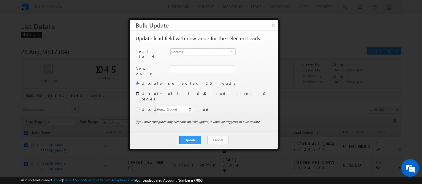
click at [138, 92] on input "radio" at bounding box center [138, 94] width 4 height 4
radio input "true"
click at [184, 50] on span "Address 1" at bounding box center [201, 52] width 60 height 7
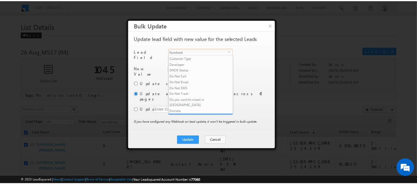
scroll to position [89, 0]
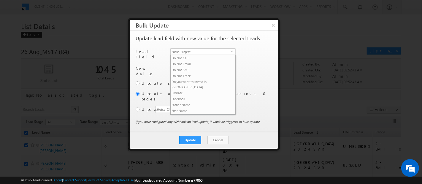
click at [190, 114] on li "Focus Project" at bounding box center [203, 117] width 65 height 6
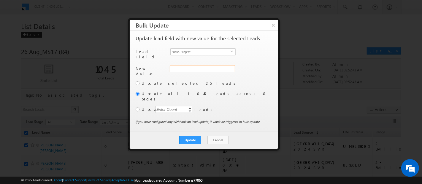
click at [176, 66] on input "Focus Project" at bounding box center [202, 68] width 65 height 7
paste input "Masaar"
type input "Masaar"
click at [192, 136] on button "Update" at bounding box center [190, 140] width 22 height 8
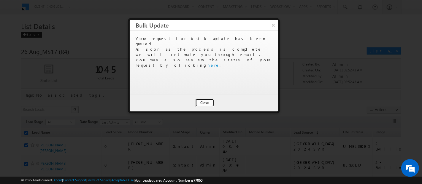
click at [203, 101] on button "Close" at bounding box center [204, 103] width 19 height 8
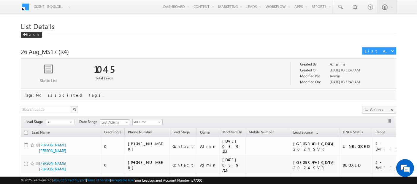
click at [26, 131] on input "checkbox" at bounding box center [26, 133] width 4 height 4
checkbox input "true"
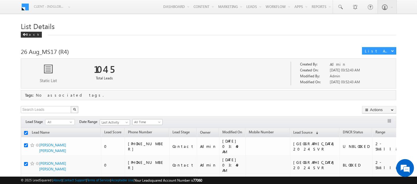
checkbox input "true"
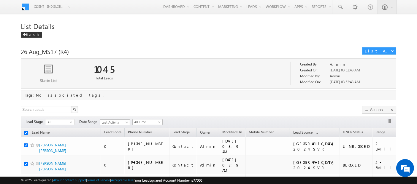
checkbox input "true"
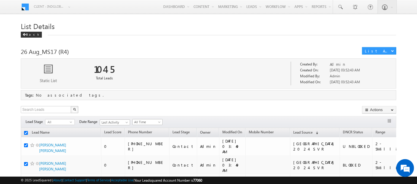
checkbox input "true"
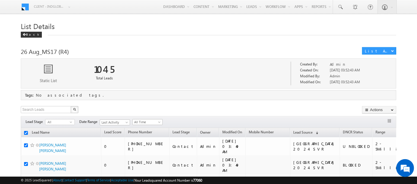
checkbox input "true"
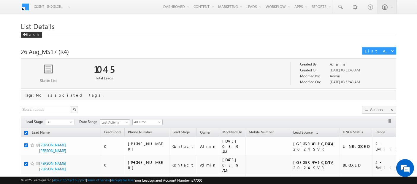
checkbox input "true"
click at [307, 38] on form "List Details Back Trigger Automation will be triggered for all leads of this li…" at bounding box center [208, 54] width 375 height 69
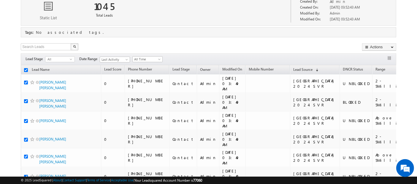
scroll to position [63, 0]
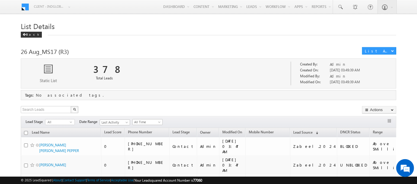
click at [250, 33] on div "Back" at bounding box center [208, 33] width 375 height 4
click at [26, 131] on input "checkbox" at bounding box center [26, 133] width 4 height 4
checkbox input "true"
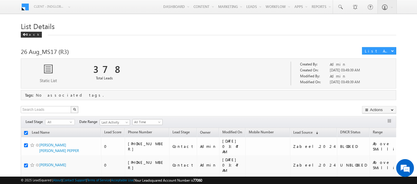
checkbox input "true"
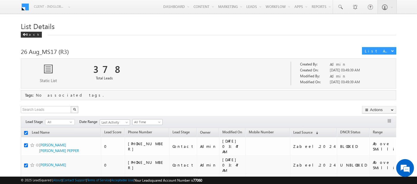
checkbox input "true"
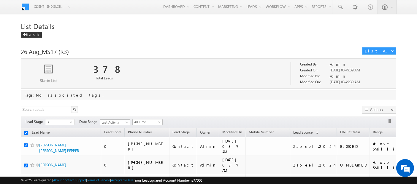
checkbox input "true"
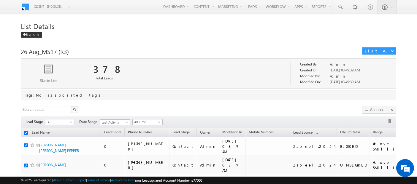
checkbox input "true"
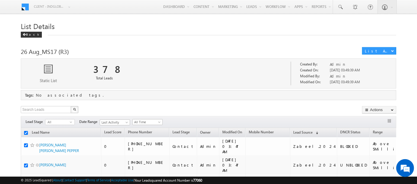
checkbox input "true"
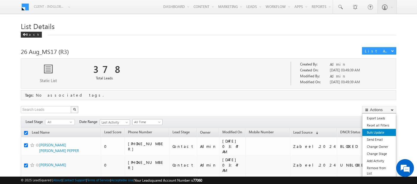
click at [373, 134] on link "Bulk Update" at bounding box center [379, 132] width 34 height 7
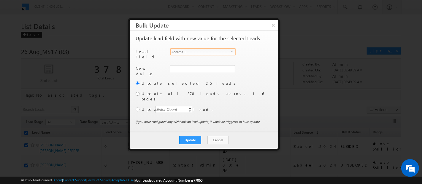
click at [206, 50] on span "Address 1" at bounding box center [201, 52] width 60 height 7
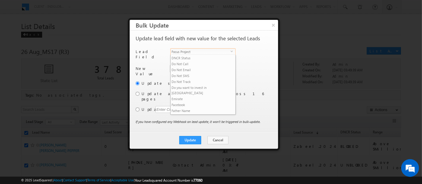
scroll to position [89, 0]
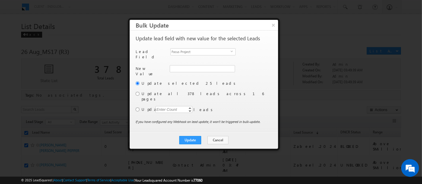
click at [184, 62] on div "Another user is the owner of this account. Update lead field with new value for…" at bounding box center [203, 81] width 135 height 91
click at [184, 66] on input "Focus Project" at bounding box center [202, 68] width 65 height 7
type input "Masaar"
click at [136, 92] on input "radio" at bounding box center [138, 94] width 4 height 4
radio input "true"
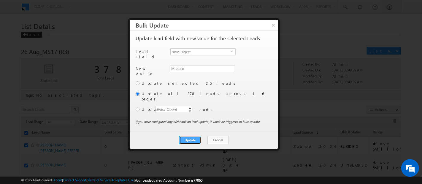
click at [192, 136] on button "Update" at bounding box center [190, 140] width 22 height 8
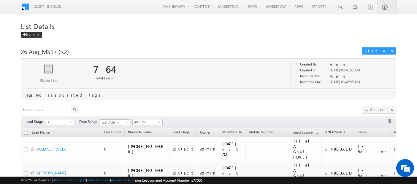
click at [27, 131] on input "checkbox" at bounding box center [26, 133] width 4 height 4
checkbox input "true"
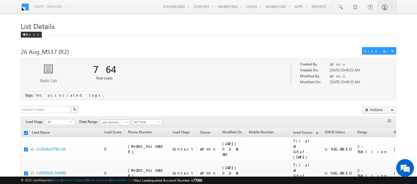
checkbox input "true"
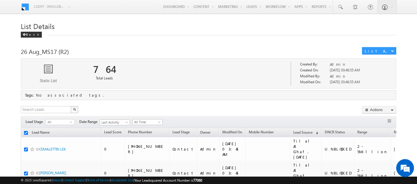
checkbox input "true"
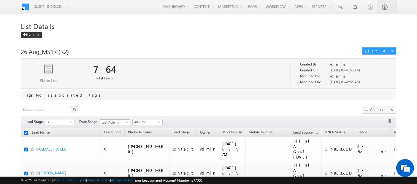
checkbox input "true"
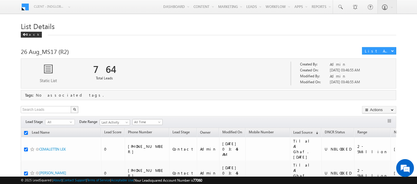
checkbox input "true"
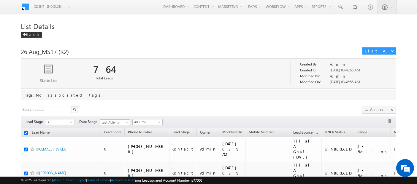
checkbox input "true"
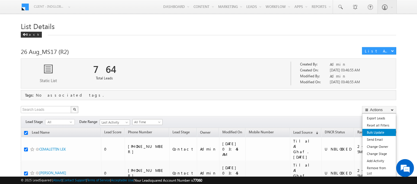
click at [374, 133] on link "Bulk Update" at bounding box center [379, 132] width 34 height 7
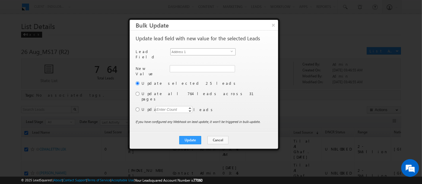
click at [184, 50] on span "Address 1" at bounding box center [201, 52] width 60 height 7
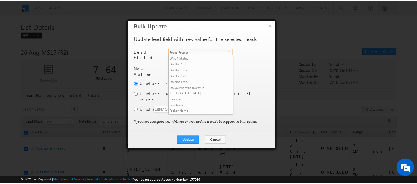
scroll to position [89, 0]
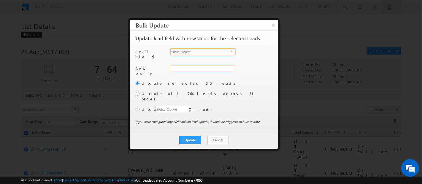
click at [186, 66] on input "Focus Project" at bounding box center [202, 68] width 65 height 7
type input "Masaar"
click at [138, 92] on input "radio" at bounding box center [138, 94] width 4 height 4
radio input "true"
click at [196, 137] on div "Update Cancel Close" at bounding box center [204, 140] width 148 height 17
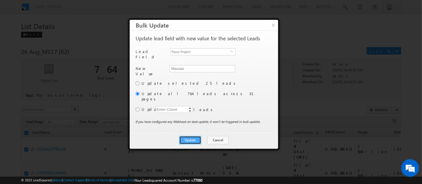
click at [195, 136] on button "Update" at bounding box center [190, 140] width 22 height 8
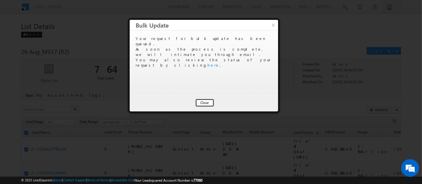
click at [205, 103] on button "Close" at bounding box center [204, 103] width 19 height 8
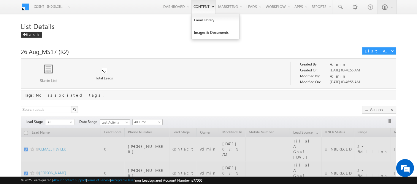
checkbox input "false"
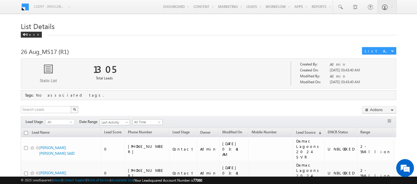
click at [25, 132] on input "checkbox" at bounding box center [26, 133] width 4 height 4
checkbox input "true"
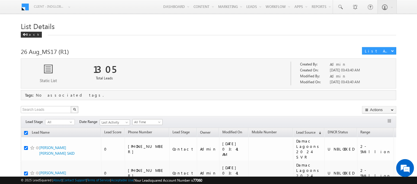
checkbox input "true"
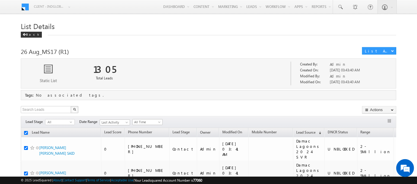
checkbox input "true"
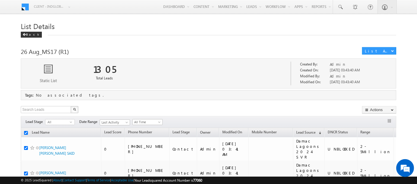
checkbox input "true"
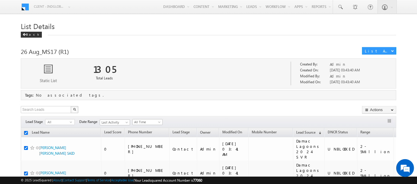
checkbox input "true"
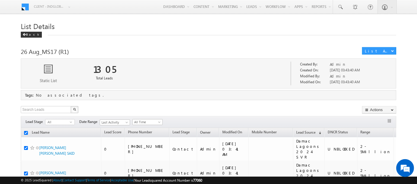
checkbox input "true"
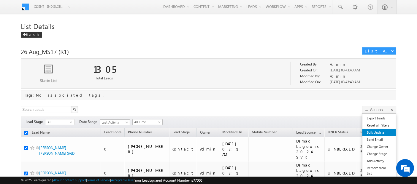
click at [377, 130] on link "Bulk Update" at bounding box center [379, 132] width 34 height 7
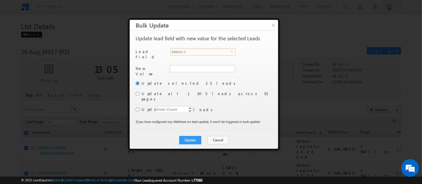
click at [184, 51] on span "Address 1" at bounding box center [201, 52] width 60 height 7
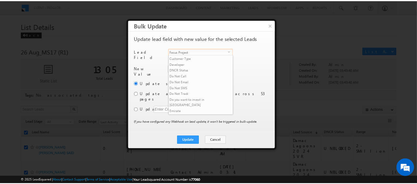
scroll to position [89, 0]
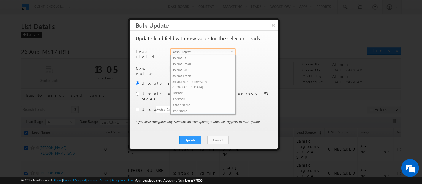
click at [189, 114] on li "Focus Project" at bounding box center [203, 117] width 65 height 6
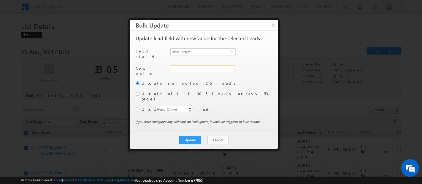
click at [183, 69] on input "Focus Project" at bounding box center [202, 68] width 65 height 7
type input "Masaar"
click at [137, 92] on input "radio" at bounding box center [138, 94] width 4 height 4
radio input "true"
click at [199, 136] on button "Update" at bounding box center [190, 140] width 22 height 8
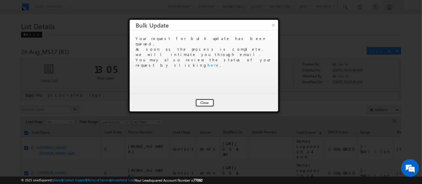
click at [207, 101] on button "Close" at bounding box center [204, 103] width 19 height 8
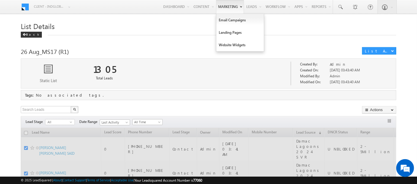
checkbox input "false"
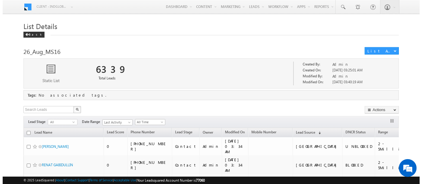
scroll to position [39, 0]
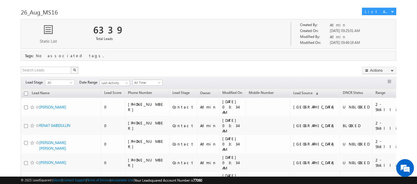
click at [26, 93] on input "checkbox" at bounding box center [26, 94] width 4 height 4
checkbox input "true"
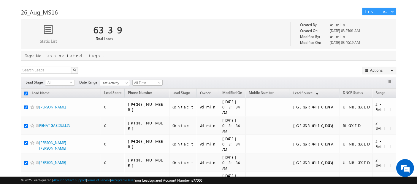
checkbox input "true"
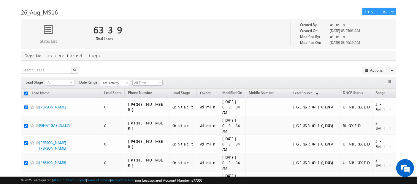
checkbox input "true"
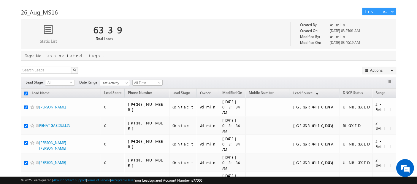
checkbox input "true"
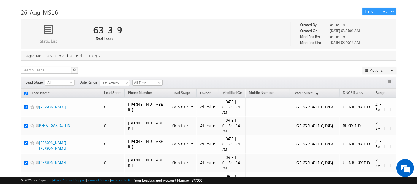
checkbox input "true"
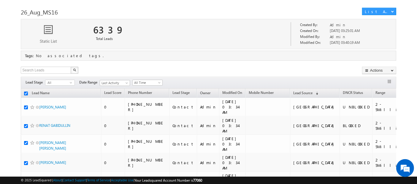
checkbox input "true"
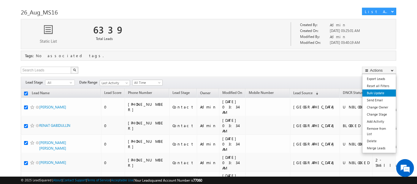
click at [380, 95] on link "Bulk Update" at bounding box center [379, 93] width 34 height 7
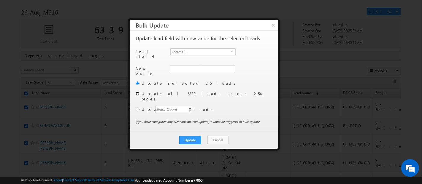
click at [137, 92] on input "radio" at bounding box center [138, 94] width 4 height 4
radio input "true"
click at [203, 52] on span "Address 1" at bounding box center [201, 52] width 60 height 7
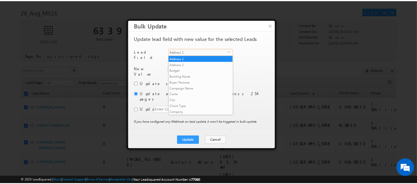
scroll to position [89, 0]
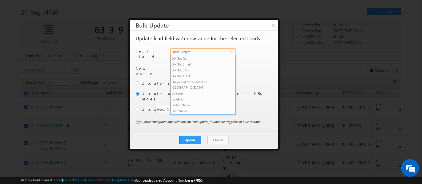
click at [199, 114] on li "Focus Project" at bounding box center [203, 117] width 65 height 6
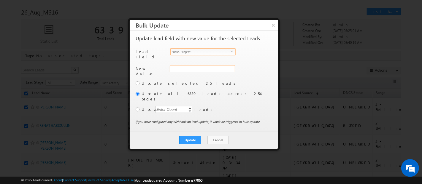
click at [183, 66] on input "Focus Project" at bounding box center [202, 68] width 65 height 7
paste input "Masaar"
type input "Masaar"
click at [191, 136] on button "Update" at bounding box center [190, 140] width 22 height 8
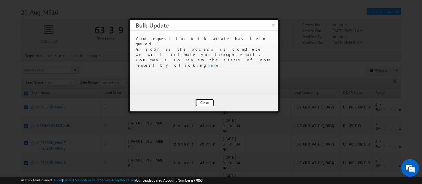
click at [202, 102] on button "Close" at bounding box center [204, 103] width 19 height 8
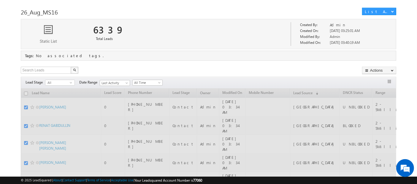
checkbox input "false"
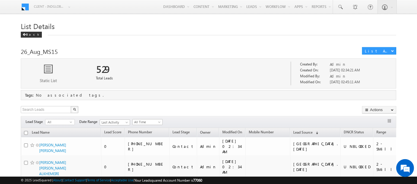
click at [26, 133] on input "checkbox" at bounding box center [26, 133] width 4 height 4
checkbox input "true"
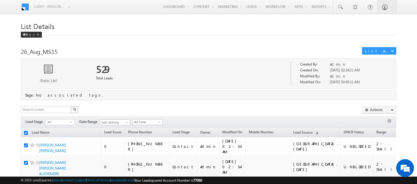
checkbox input "true"
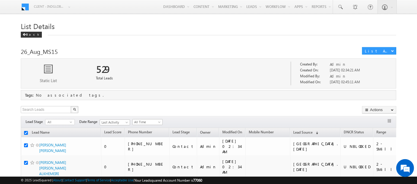
checkbox input "true"
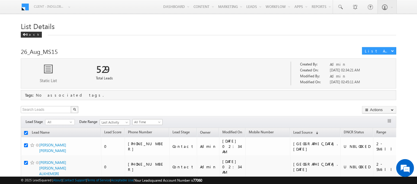
checkbox input "true"
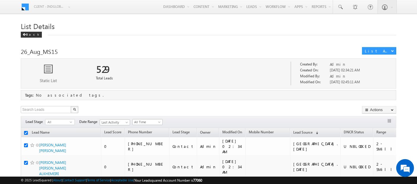
checkbox input "true"
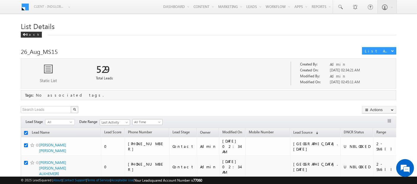
checkbox input "true"
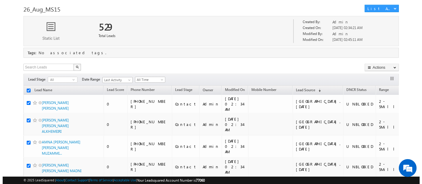
scroll to position [43, 0]
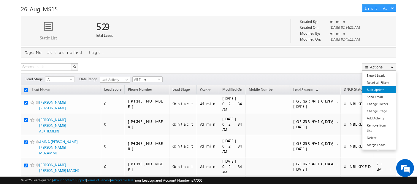
click at [374, 88] on link "Bulk Update" at bounding box center [379, 89] width 34 height 7
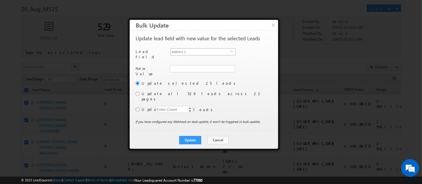
click at [202, 52] on span "Address 1" at bounding box center [201, 52] width 60 height 7
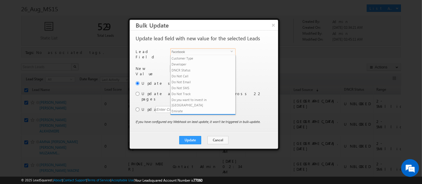
scroll to position [89, 0]
click at [200, 114] on li "Focus Project" at bounding box center [203, 117] width 65 height 6
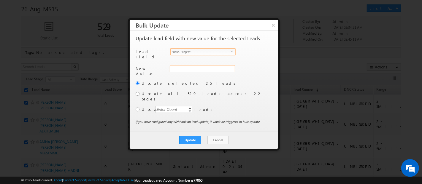
click at [181, 66] on input "Focus Project" at bounding box center [202, 68] width 65 height 7
paste input "Masaar"
type input "Masaar"
click at [137, 92] on input "radio" at bounding box center [138, 94] width 4 height 4
radio input "true"
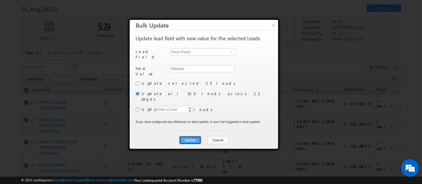
click at [195, 136] on button "Update" at bounding box center [190, 140] width 22 height 8
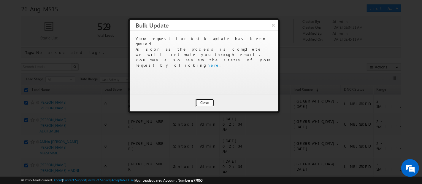
click at [207, 103] on button "Close" at bounding box center [204, 103] width 19 height 8
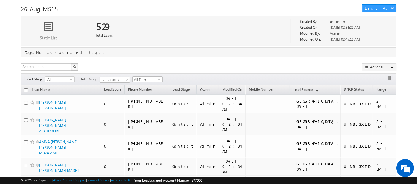
click at [139, 64] on div "Search Leads X 529 results found Actions Export Leads Reset all Filters Actions…" at bounding box center [208, 67] width 375 height 9
click at [25, 90] on input "checkbox" at bounding box center [26, 90] width 4 height 4
checkbox input "true"
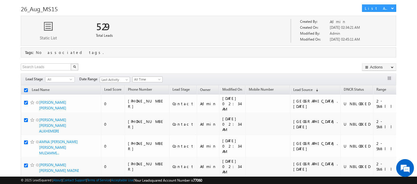
checkbox input "true"
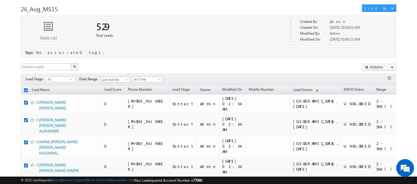
checkbox input "true"
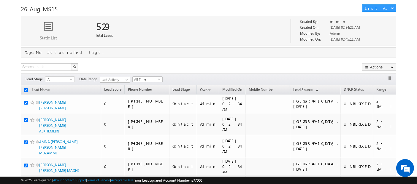
checkbox input "true"
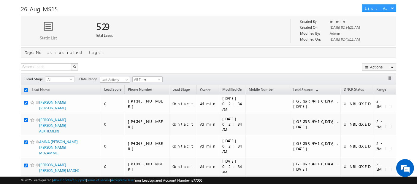
checkbox input "true"
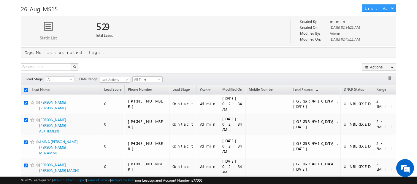
checkbox input "true"
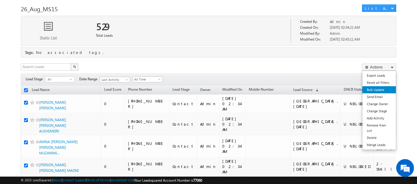
click at [380, 89] on link "Bulk Update" at bounding box center [379, 89] width 34 height 7
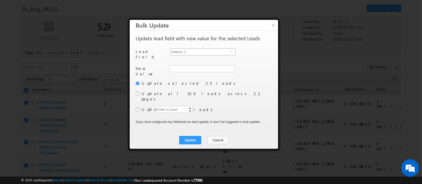
click at [184, 52] on span "Address 1" at bounding box center [201, 52] width 60 height 7
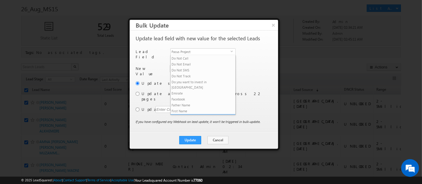
click at [186, 114] on li "Focus Project" at bounding box center [203, 117] width 65 height 6
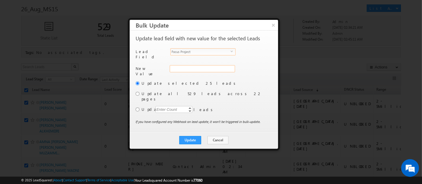
click at [199, 67] on input "Focus Project" at bounding box center [202, 68] width 65 height 7
type input "Masaar"
click at [138, 92] on input "radio" at bounding box center [138, 94] width 4 height 4
radio input "true"
click at [190, 136] on button "Update" at bounding box center [190, 140] width 22 height 8
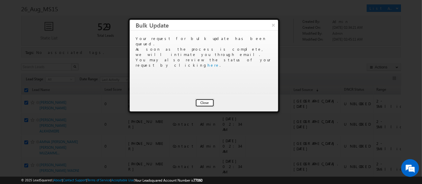
click at [203, 99] on button "Close" at bounding box center [204, 103] width 19 height 8
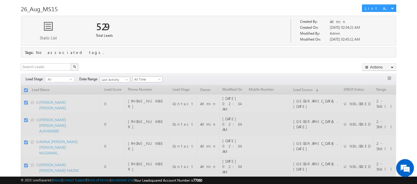
checkbox input "false"
